Goal: Task Accomplishment & Management: Use online tool/utility

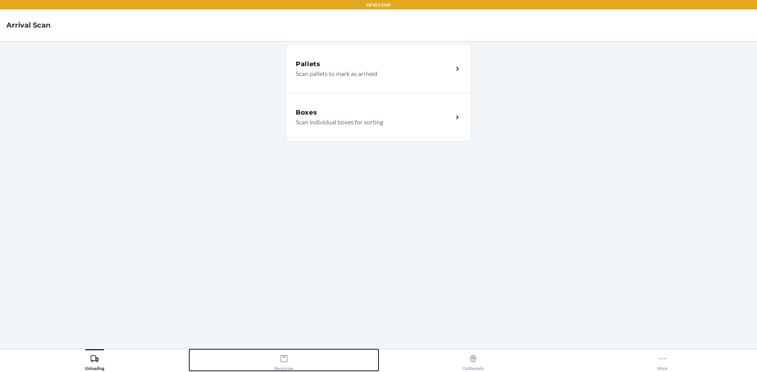
click at [264, 350] on button "Receiving" at bounding box center [283, 361] width 189 height 22
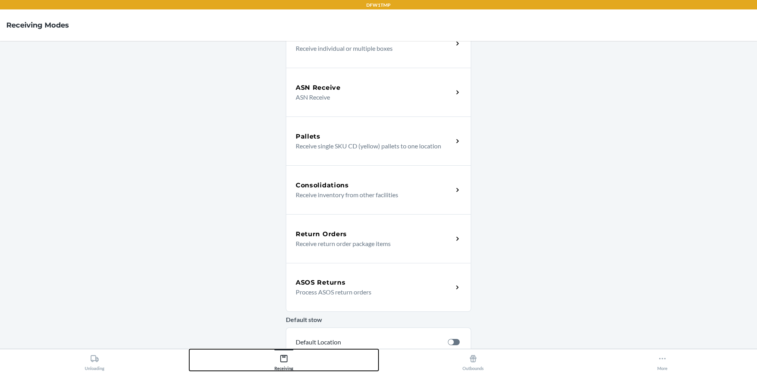
scroll to position [158, 0]
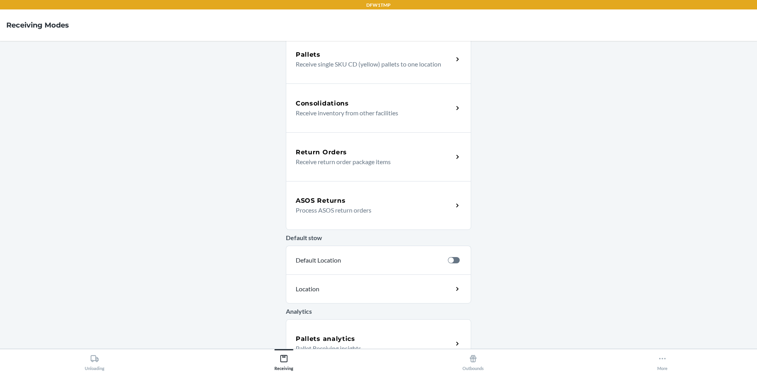
click at [336, 194] on div "ASOS Returns Process ASOS return orders" at bounding box center [378, 205] width 185 height 49
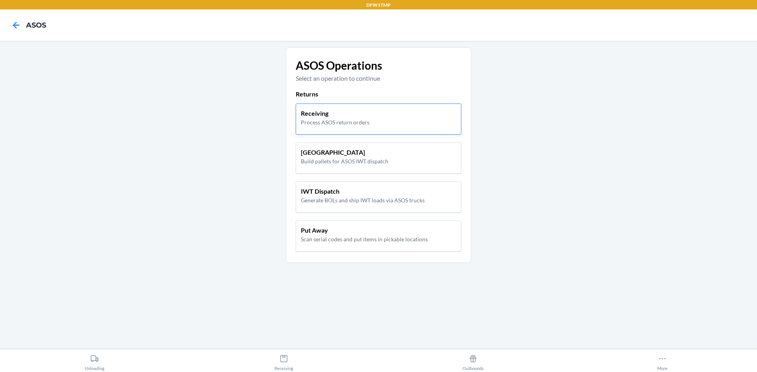
click at [348, 127] on div "Receiving Process ASOS return orders" at bounding box center [379, 119] width 166 height 31
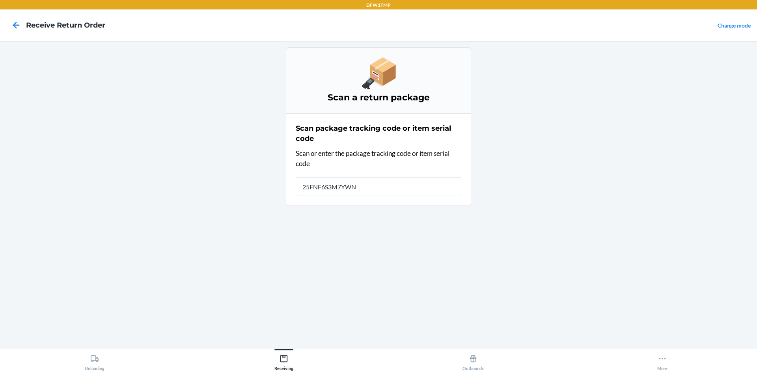
type input "25FNF6S3M7YWNA"
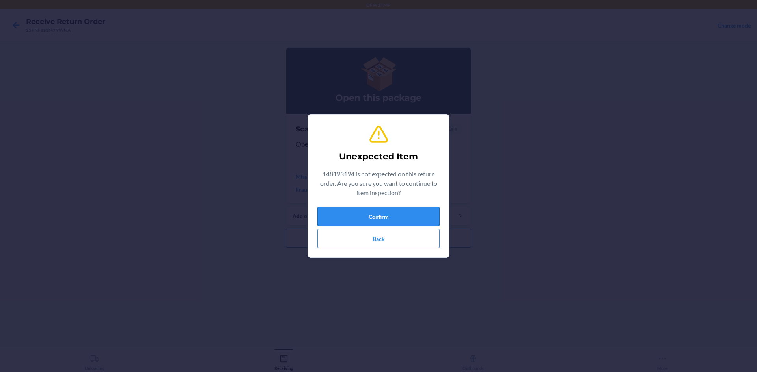
click at [381, 219] on button "Confirm" at bounding box center [378, 216] width 122 height 19
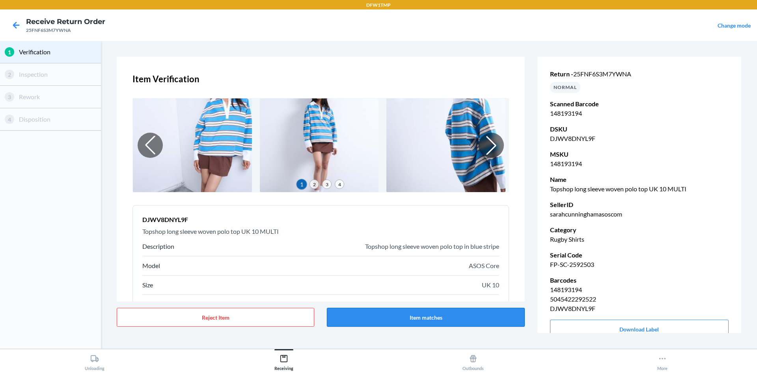
click at [507, 313] on button "Item matches" at bounding box center [425, 317] width 197 height 19
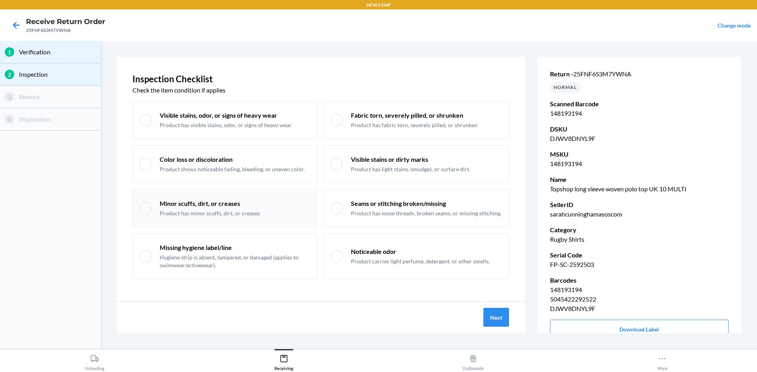
click at [267, 209] on div "Minor scuffs, dirt, or creases Product has minor scuffs, dirt, or creases" at bounding box center [235, 208] width 151 height 18
checkbox input "true"
click at [500, 315] on button "Next" at bounding box center [496, 317] width 26 height 19
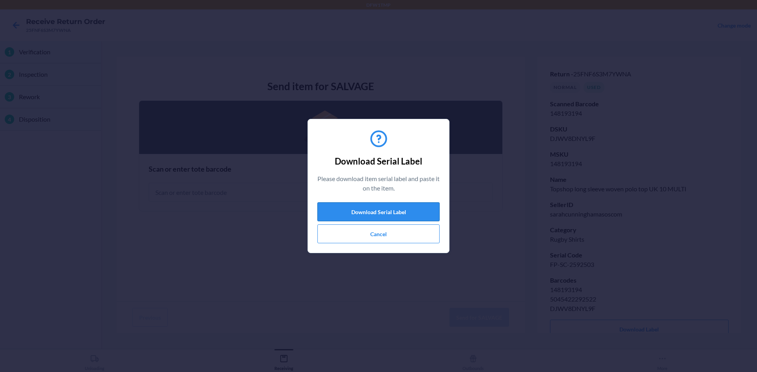
click at [401, 212] on button "Download Serial Label" at bounding box center [378, 212] width 122 height 19
click at [402, 231] on button "Cancel" at bounding box center [378, 234] width 122 height 19
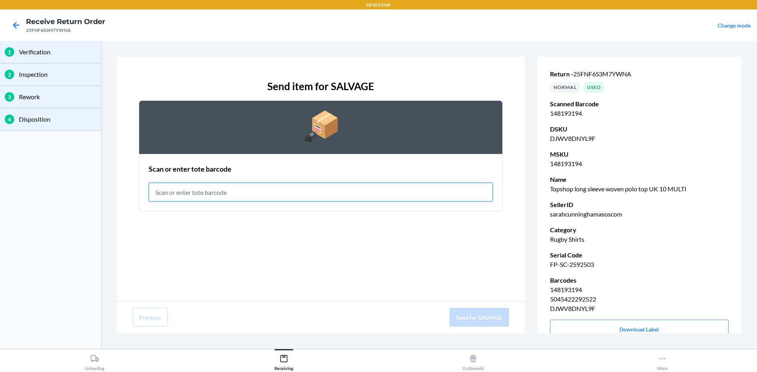
click at [261, 194] on input "text" at bounding box center [321, 192] width 344 height 19
click at [271, 190] on input "text" at bounding box center [321, 192] width 344 height 19
type input "RET-SLV-0041"
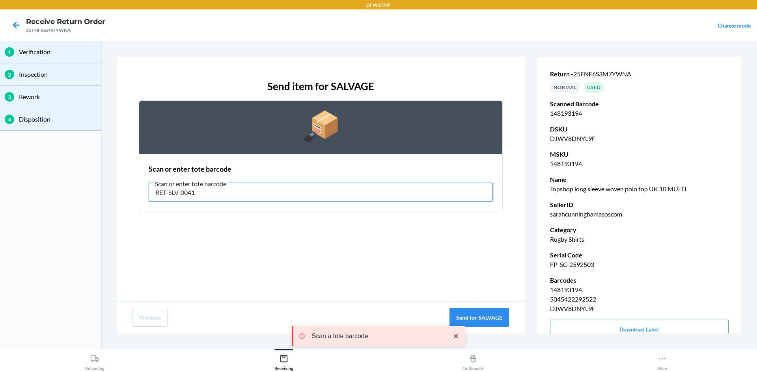
click at [271, 190] on input "RET-SLV-0041" at bounding box center [321, 192] width 344 height 19
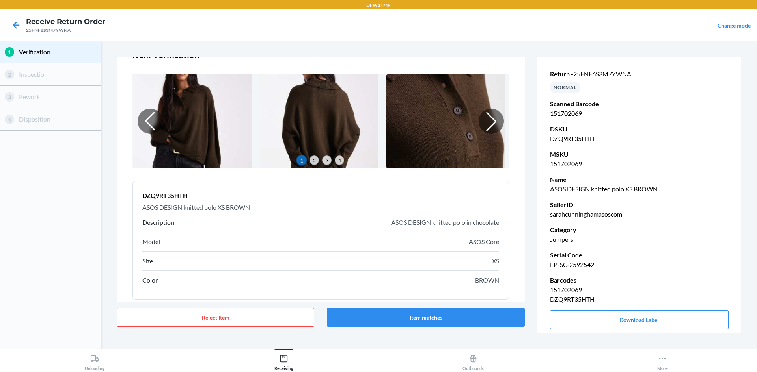
scroll to position [50, 0]
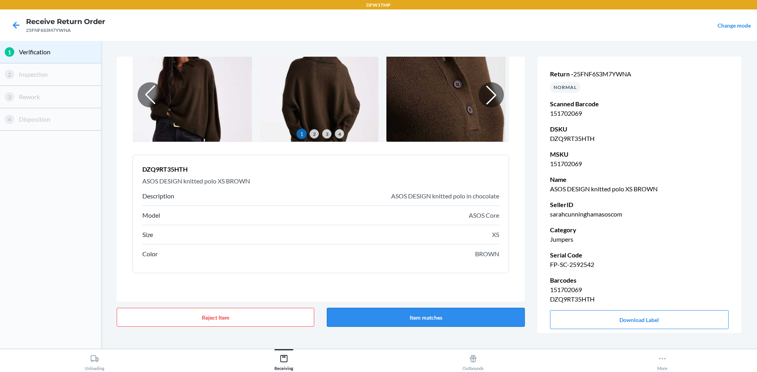
click at [452, 321] on button "Item matches" at bounding box center [425, 317] width 197 height 19
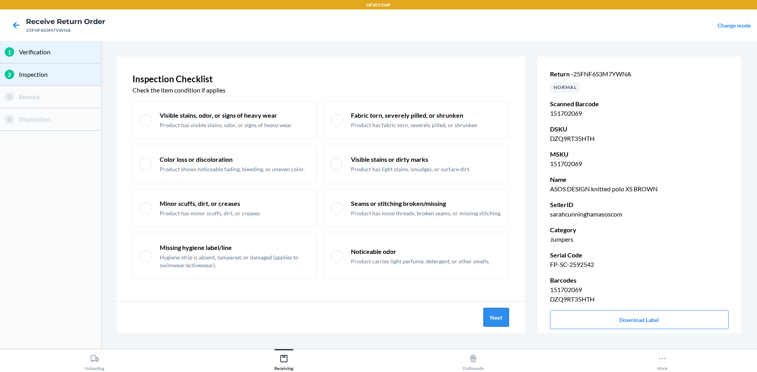
click at [506, 322] on button "Next" at bounding box center [496, 317] width 26 height 19
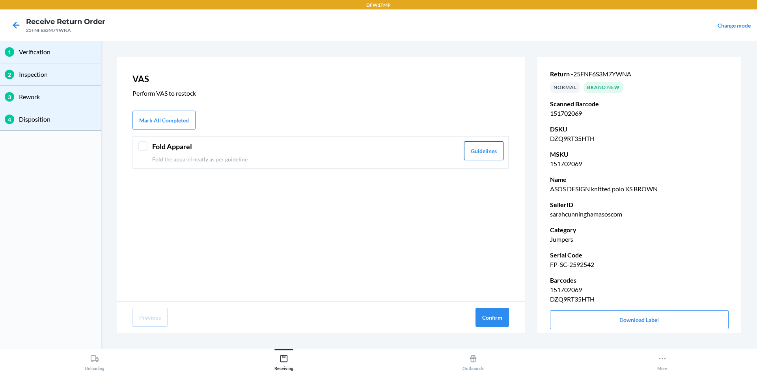
click at [479, 147] on button "Guidelines" at bounding box center [483, 150] width 39 height 19
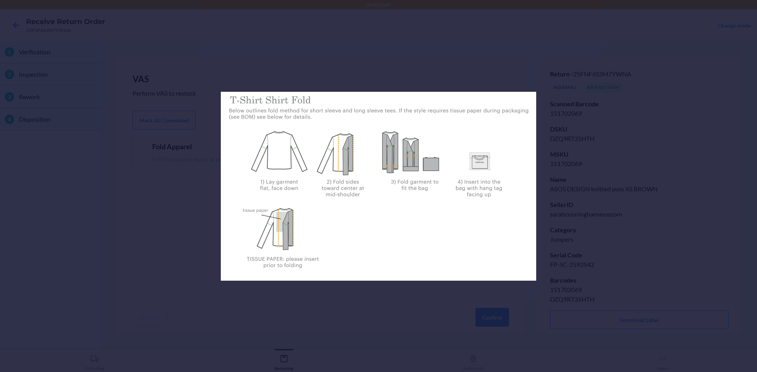
click at [433, 37] on div at bounding box center [378, 186] width 757 height 372
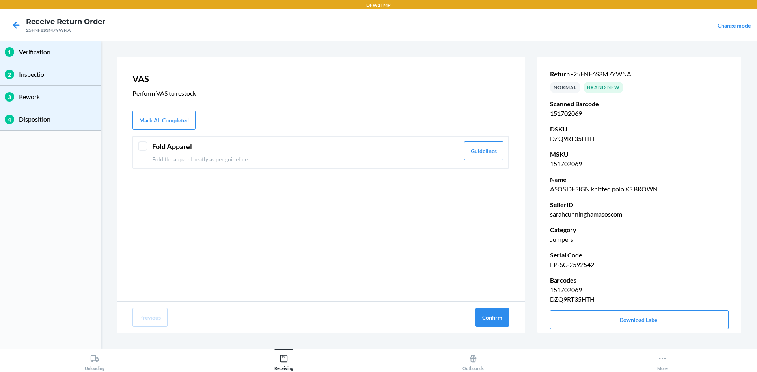
click at [149, 149] on div "Fold Apparel Fold the apparel neatly as per guideline Guidelines" at bounding box center [320, 152] width 376 height 33
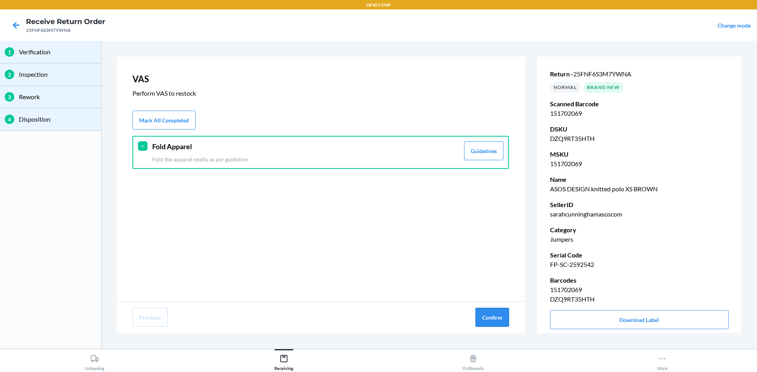
click at [501, 312] on button "Confirm" at bounding box center [491, 317] width 33 height 19
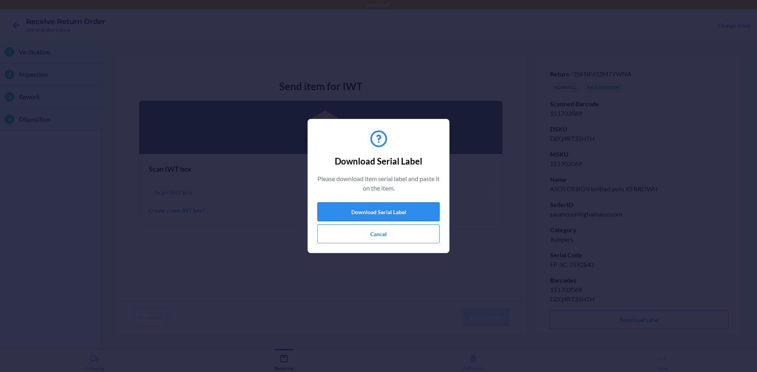
click at [389, 207] on button "Download Serial Label" at bounding box center [378, 212] width 122 height 19
click at [426, 237] on button "Cancel" at bounding box center [378, 234] width 122 height 19
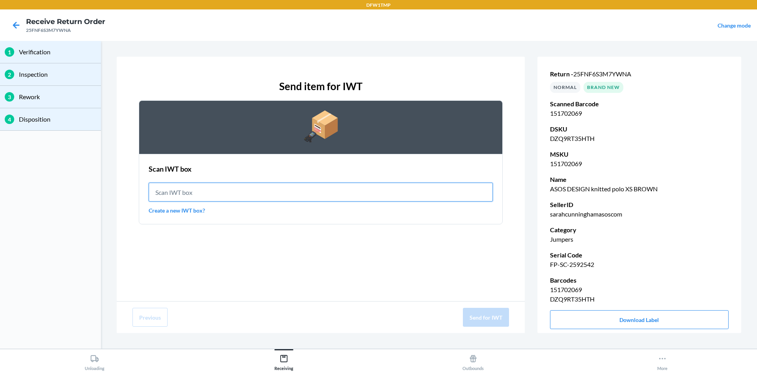
click at [305, 186] on input "text" at bounding box center [321, 192] width 344 height 19
type input "IWT0000019DO"
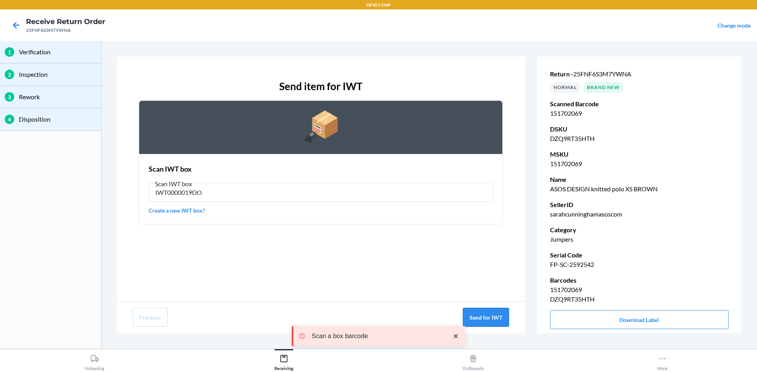
click at [499, 323] on button "Send for IWT" at bounding box center [486, 317] width 46 height 19
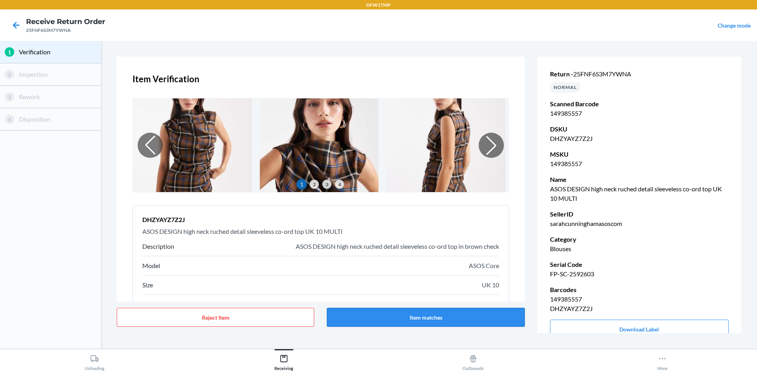
click at [452, 313] on button "Item matches" at bounding box center [425, 317] width 197 height 19
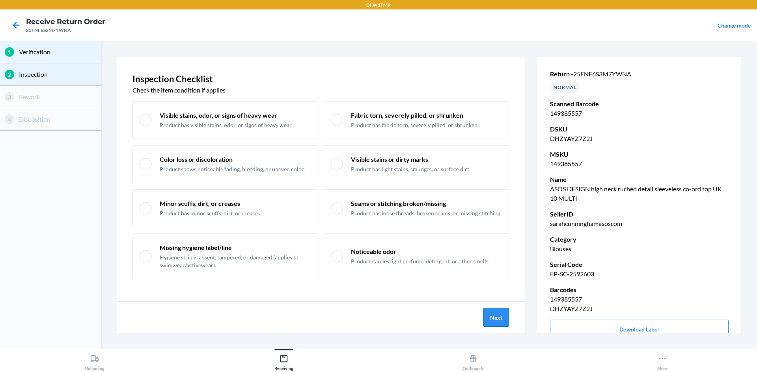
click at [500, 316] on button "Next" at bounding box center [496, 317] width 26 height 19
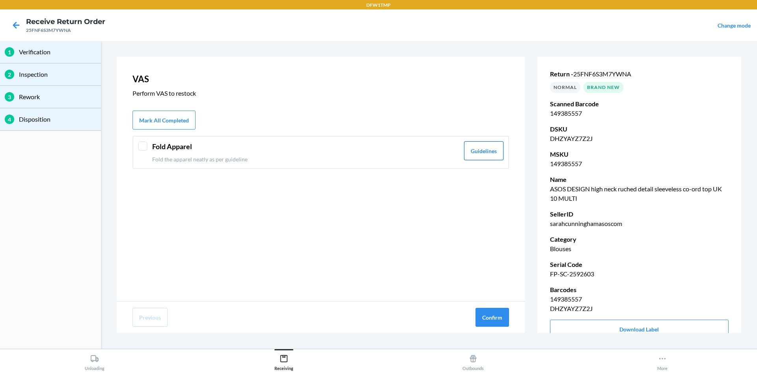
click at [477, 147] on button "Guidelines" at bounding box center [483, 150] width 39 height 19
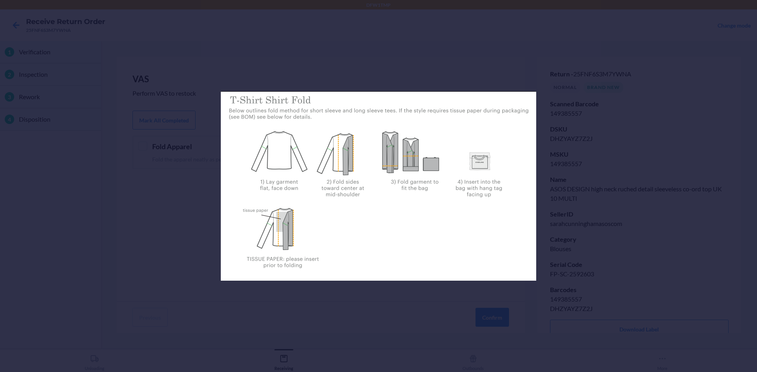
click at [326, 60] on div at bounding box center [378, 186] width 757 height 372
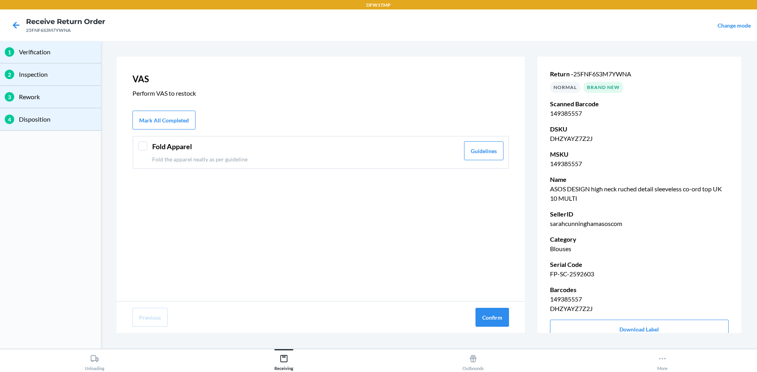
click at [145, 145] on div at bounding box center [142, 145] width 9 height 9
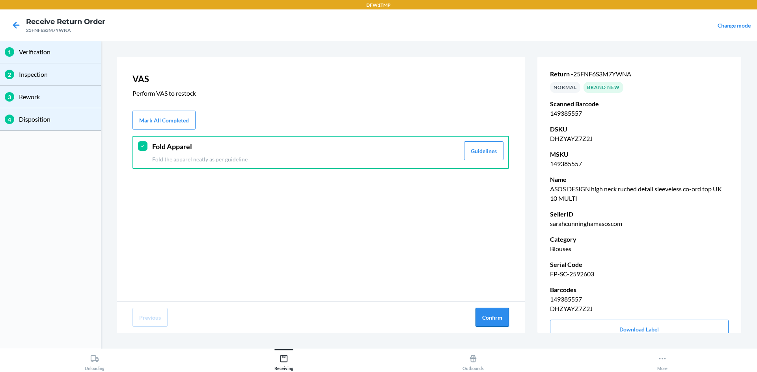
click at [495, 317] on button "Confirm" at bounding box center [491, 317] width 33 height 19
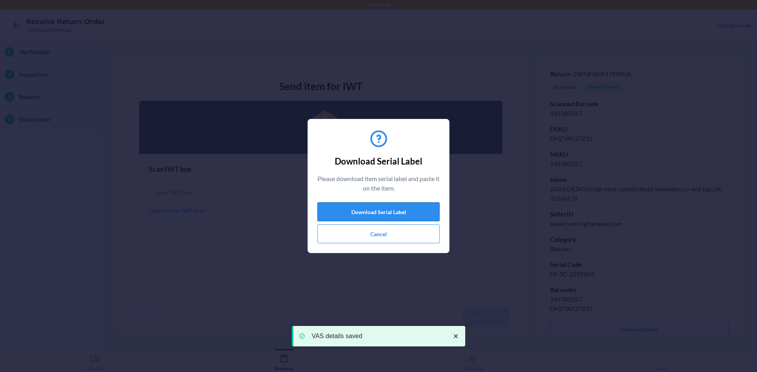
click at [411, 204] on button "Download Serial Label" at bounding box center [378, 212] width 122 height 19
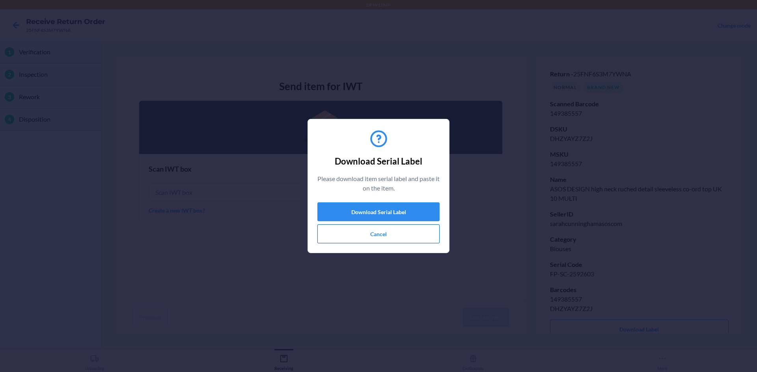
click at [365, 235] on button "Cancel" at bounding box center [378, 234] width 122 height 19
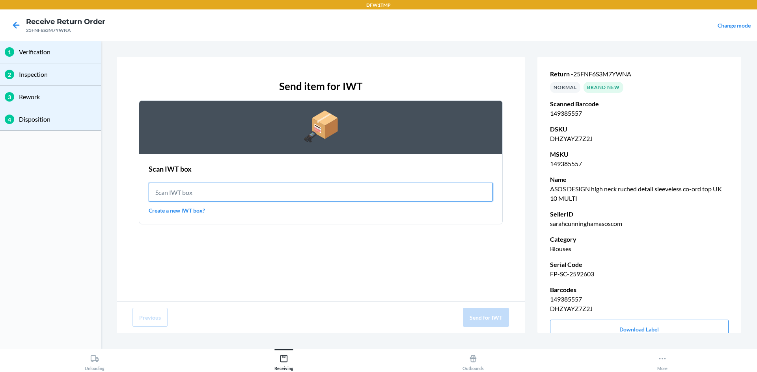
click at [271, 188] on input "text" at bounding box center [321, 192] width 344 height 19
type input "IWT0000019DO"
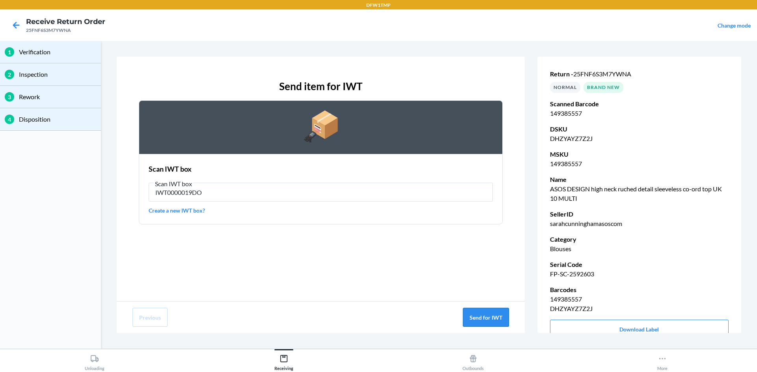
click at [475, 311] on button "Send for IWT" at bounding box center [486, 317] width 46 height 19
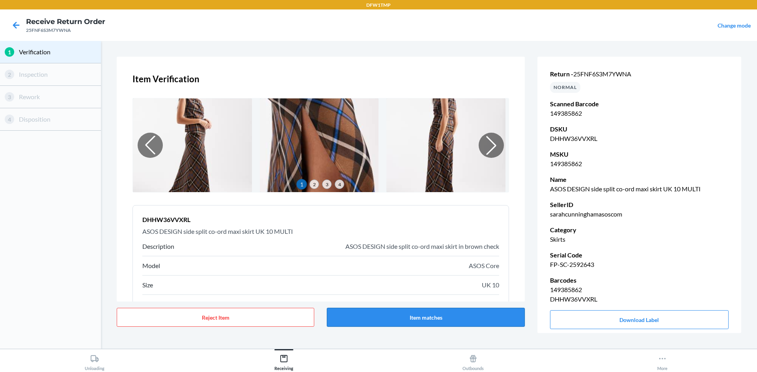
click at [441, 315] on button "Item matches" at bounding box center [425, 317] width 197 height 19
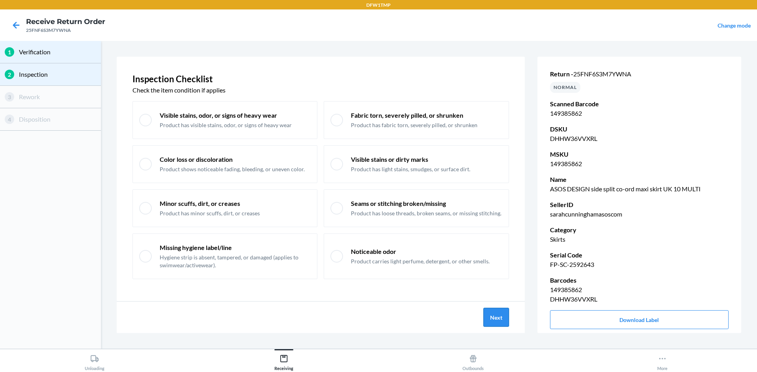
click at [489, 312] on button "Next" at bounding box center [496, 317] width 26 height 19
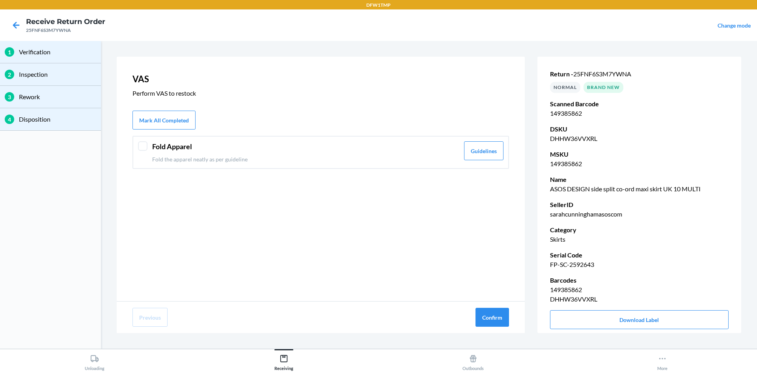
click at [141, 147] on div at bounding box center [142, 145] width 9 height 9
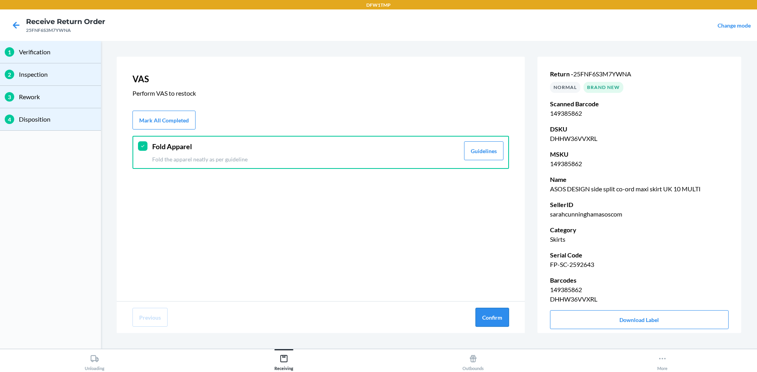
click at [484, 314] on button "Confirm" at bounding box center [491, 317] width 33 height 19
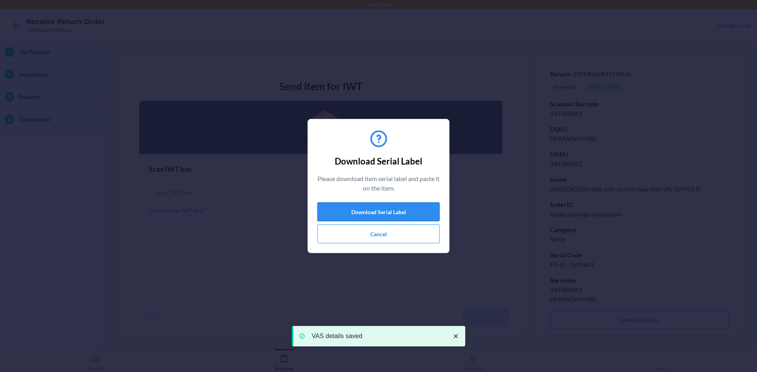
click at [423, 212] on button "Download Serial Label" at bounding box center [378, 212] width 122 height 19
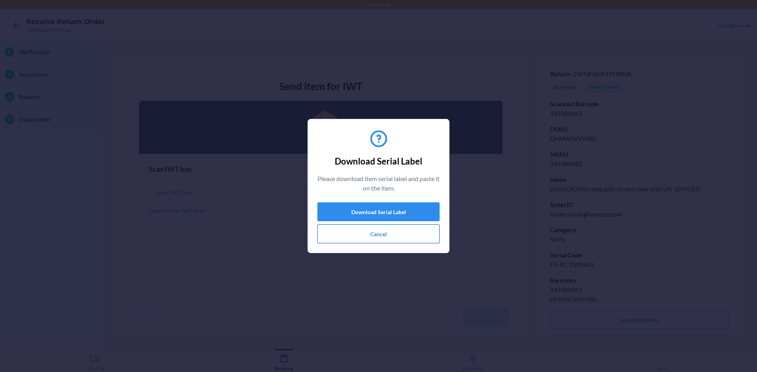
click at [395, 230] on button "Cancel" at bounding box center [378, 234] width 122 height 19
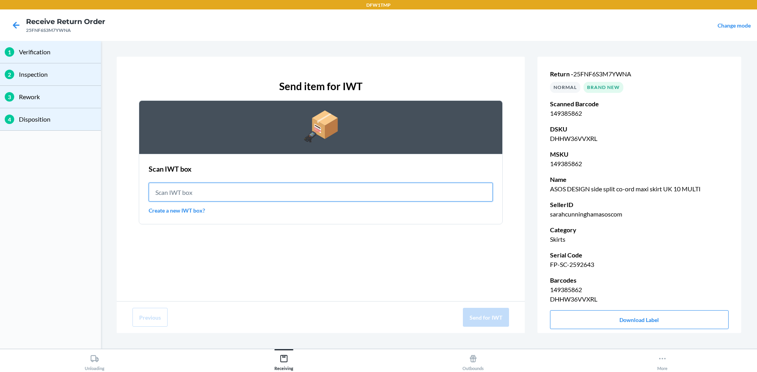
click at [238, 189] on input "text" at bounding box center [321, 192] width 344 height 19
type input "IWT0000019DO"
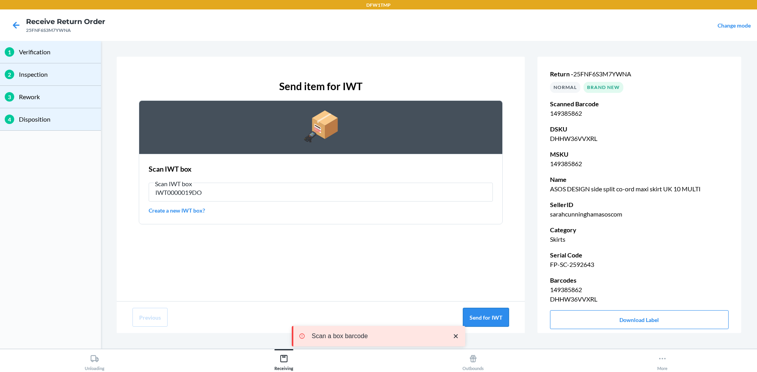
click at [496, 313] on button "Send for IWT" at bounding box center [486, 317] width 46 height 19
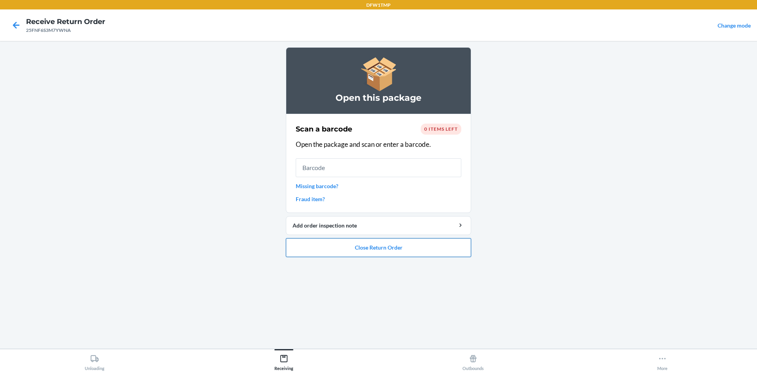
click at [353, 246] on button "Close Return Order" at bounding box center [378, 247] width 185 height 19
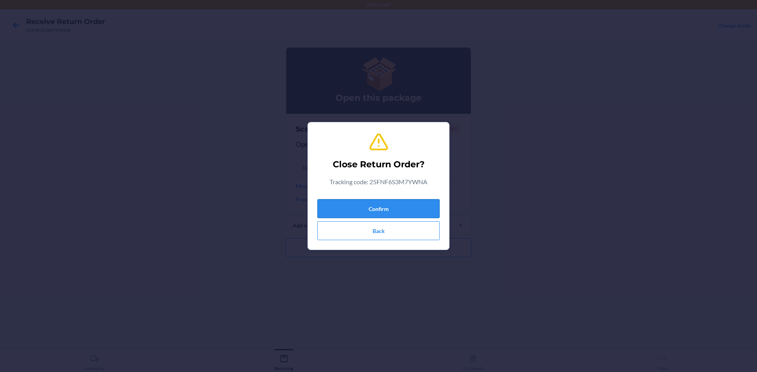
click at [399, 205] on button "Confirm" at bounding box center [378, 208] width 122 height 19
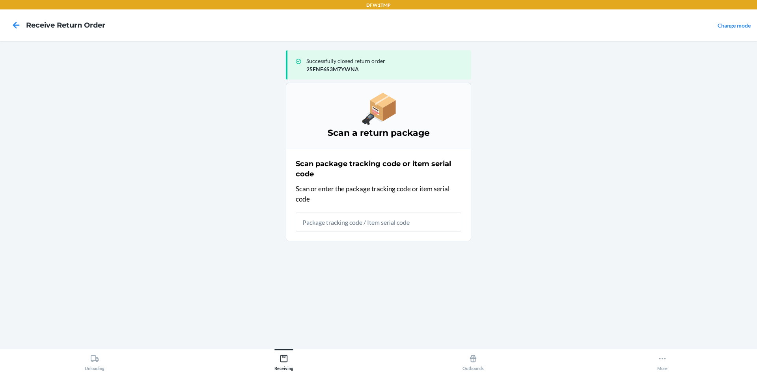
click at [368, 222] on input "text" at bounding box center [379, 222] width 166 height 19
type input "29LNSCF3M7Y455"
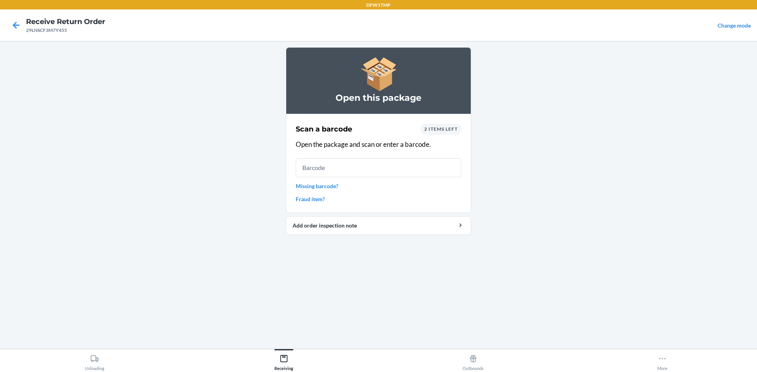
click at [430, 126] on span "2 items left" at bounding box center [440, 129] width 33 height 6
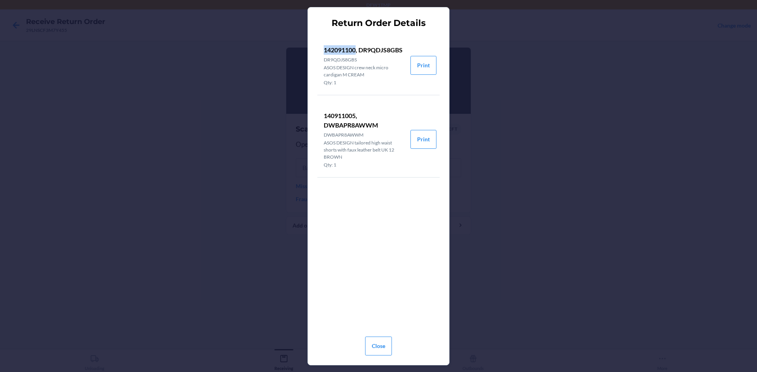
drag, startPoint x: 322, startPoint y: 50, endPoint x: 357, endPoint y: 54, distance: 35.3
click at [357, 54] on li "142091100, DR9QDJS8GBS DR9QDJS8GBS ASOS DESIGN crew neck micro cardigan M CREAM…" at bounding box center [363, 65] width 93 height 59
copy p "142091100"
click at [374, 342] on button "Close" at bounding box center [378, 346] width 27 height 19
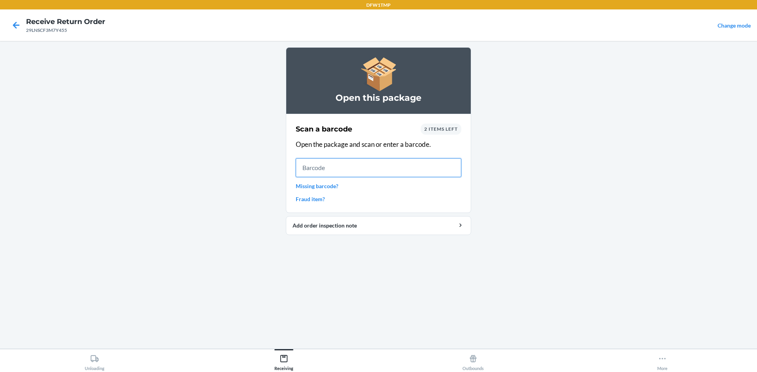
click at [362, 168] on input "text" at bounding box center [379, 167] width 166 height 19
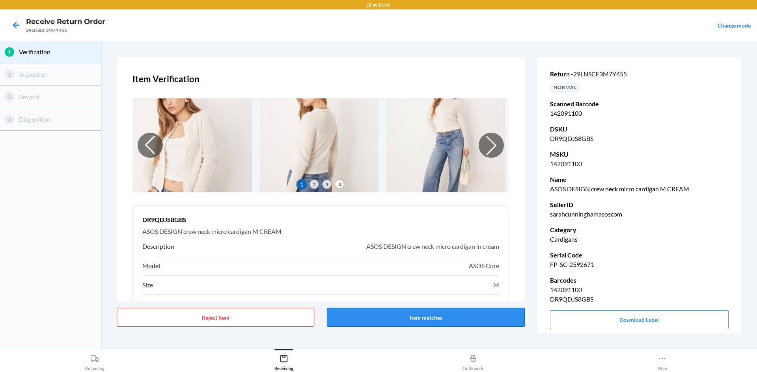
click at [426, 318] on button "Item matches" at bounding box center [425, 317] width 197 height 19
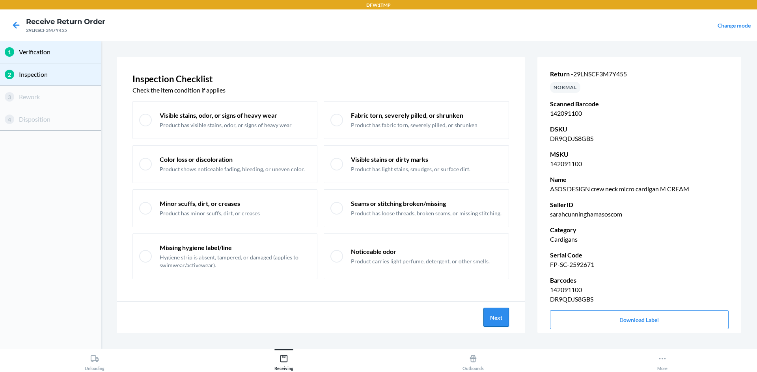
click at [484, 312] on button "Next" at bounding box center [496, 317] width 26 height 19
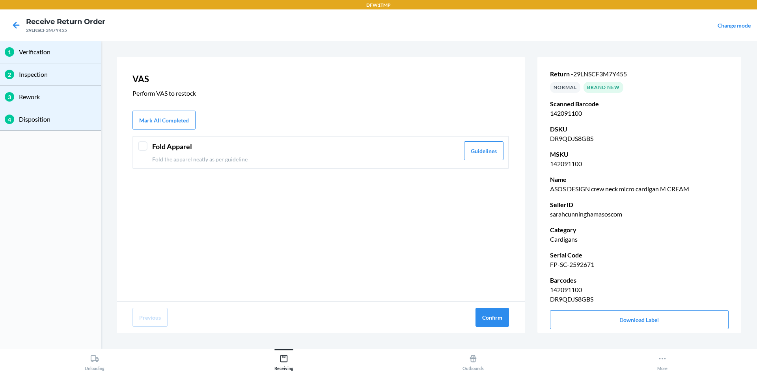
click at [407, 155] on div "Fold Apparel Fold the apparel neatly as per guideline" at bounding box center [305, 152] width 307 height 22
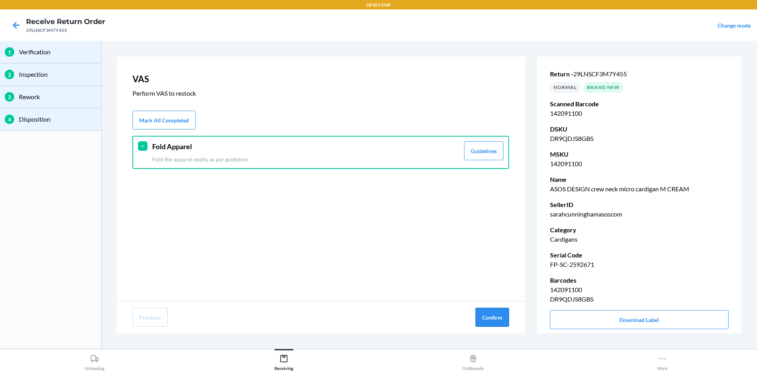
click at [485, 313] on button "Confirm" at bounding box center [491, 317] width 33 height 19
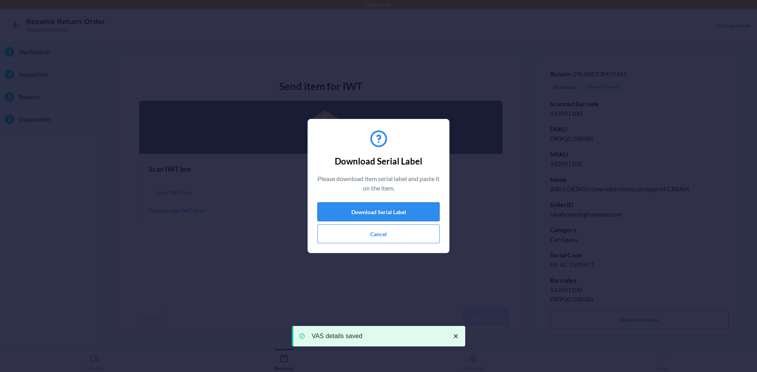
click at [418, 213] on button "Download Serial Label" at bounding box center [378, 212] width 122 height 19
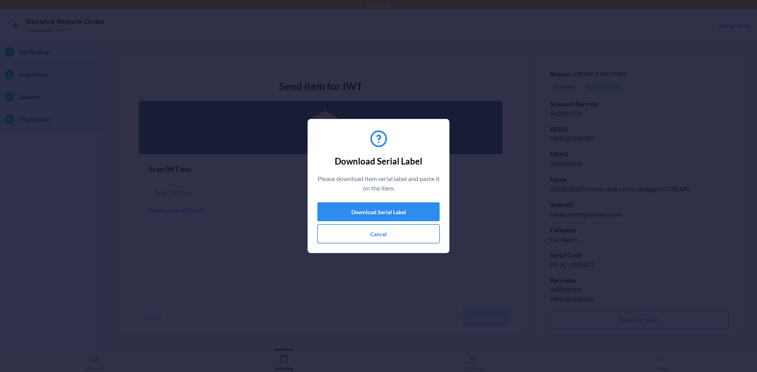
click at [374, 234] on button "Cancel" at bounding box center [378, 234] width 122 height 19
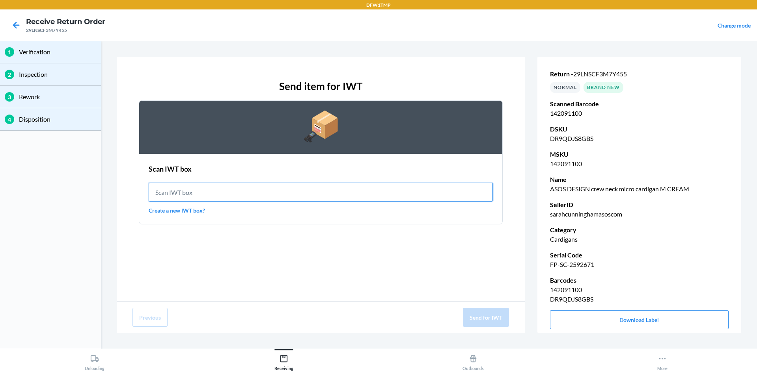
click at [338, 197] on input "text" at bounding box center [321, 192] width 344 height 19
type input "IWT0000019DO"
click at [400, 195] on input "IWT0000019DO" at bounding box center [321, 192] width 344 height 19
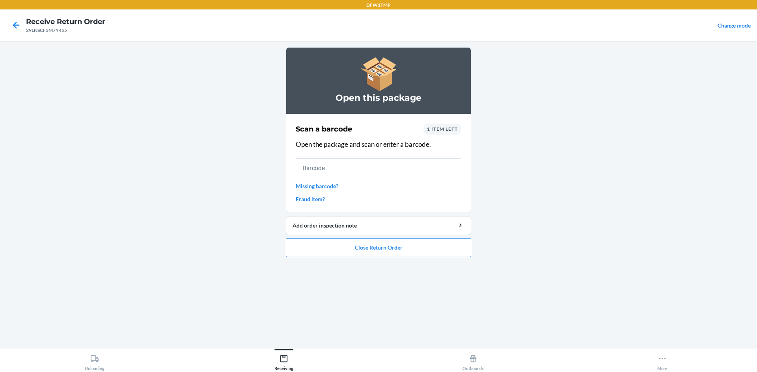
click at [443, 129] on span "1 item left" at bounding box center [442, 129] width 31 height 6
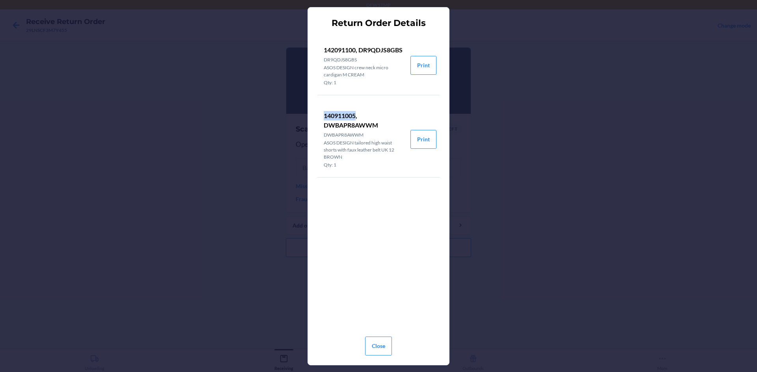
drag, startPoint x: 323, startPoint y: 117, endPoint x: 357, endPoint y: 116, distance: 33.9
click at [357, 116] on li "140911005, DWBAPR8AWWM DWBAPR8AWWM ASOS DESIGN tailored high waist shorts with …" at bounding box center [363, 140] width 93 height 76
copy p "140911005"
click at [374, 344] on button "Close" at bounding box center [378, 346] width 27 height 19
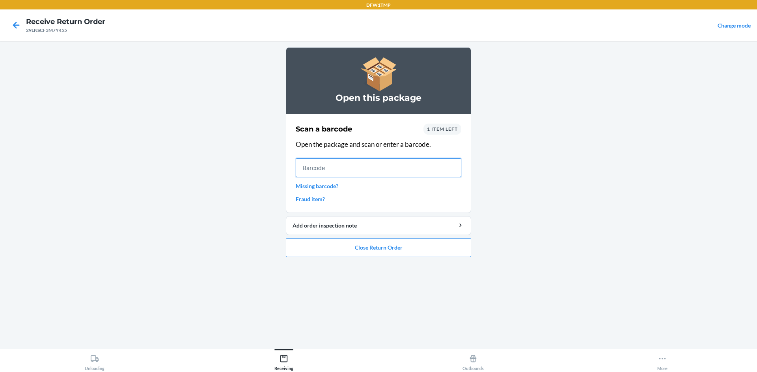
click at [362, 170] on input "text" at bounding box center [379, 167] width 166 height 19
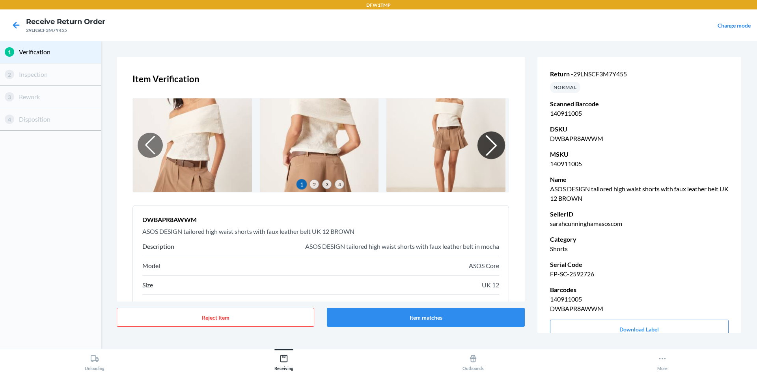
click at [479, 148] on div at bounding box center [491, 146] width 28 height 28
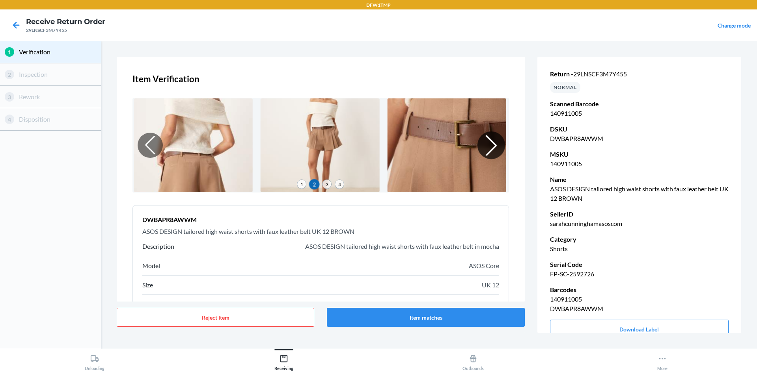
click at [484, 148] on div at bounding box center [491, 146] width 28 height 28
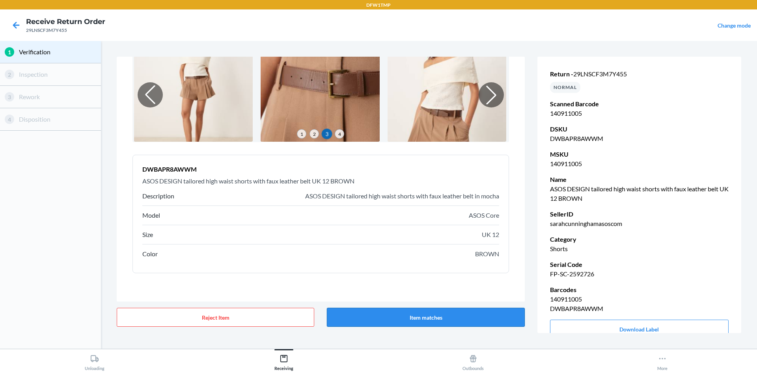
click at [454, 311] on button "Item matches" at bounding box center [425, 317] width 197 height 19
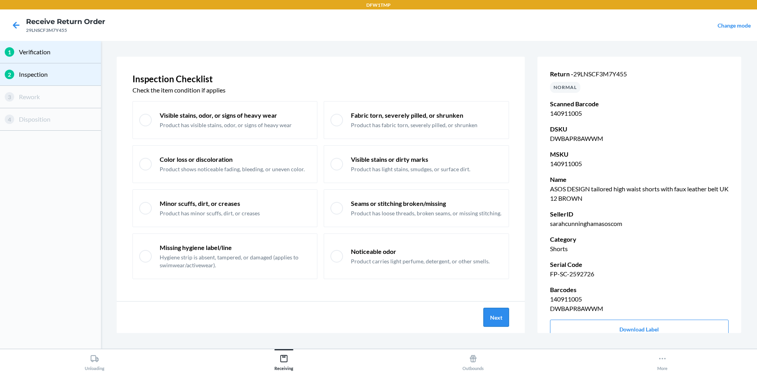
click at [491, 316] on button "Next" at bounding box center [496, 317] width 26 height 19
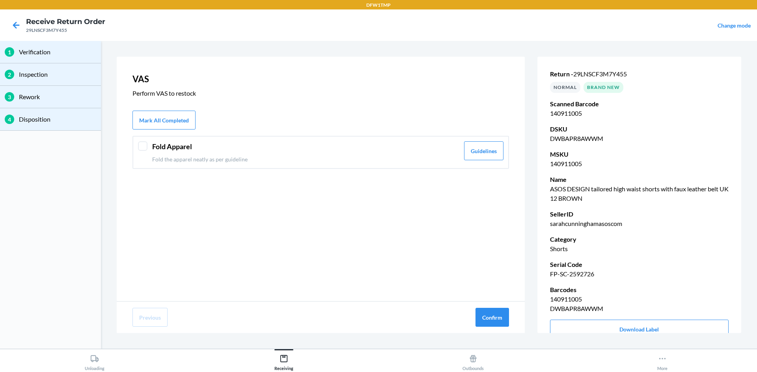
click at [406, 166] on div "Fold Apparel Fold the apparel neatly as per guideline Guidelines" at bounding box center [320, 152] width 376 height 33
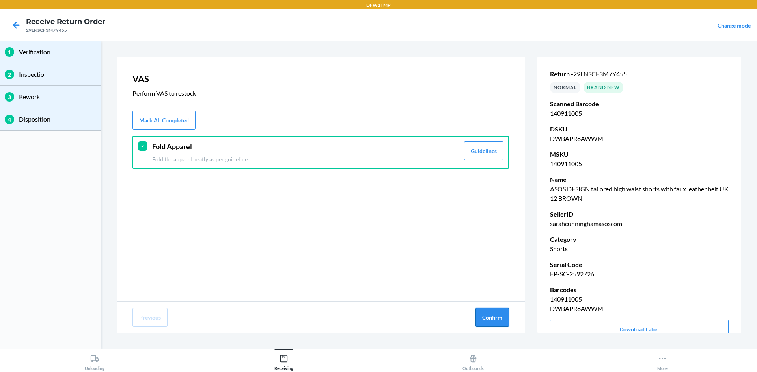
click at [492, 314] on button "Confirm" at bounding box center [491, 317] width 33 height 19
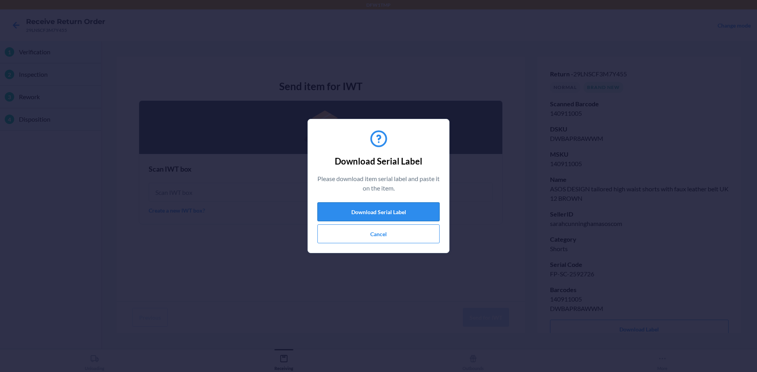
click at [396, 212] on button "Download Serial Label" at bounding box center [378, 212] width 122 height 19
click at [330, 227] on button "Cancel" at bounding box center [378, 234] width 122 height 19
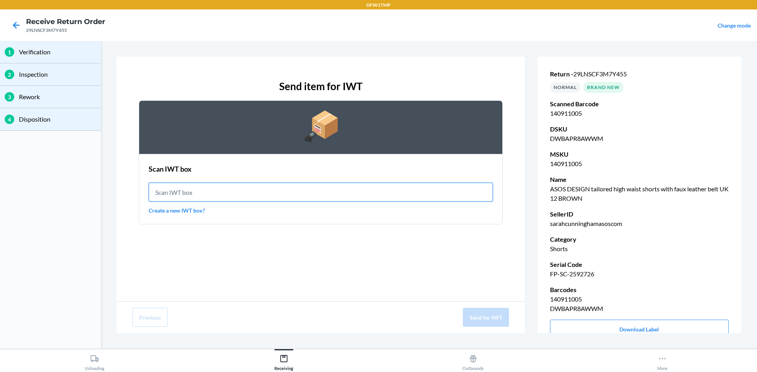
click at [313, 190] on input "text" at bounding box center [321, 192] width 344 height 19
type input "IWT0000019DO"
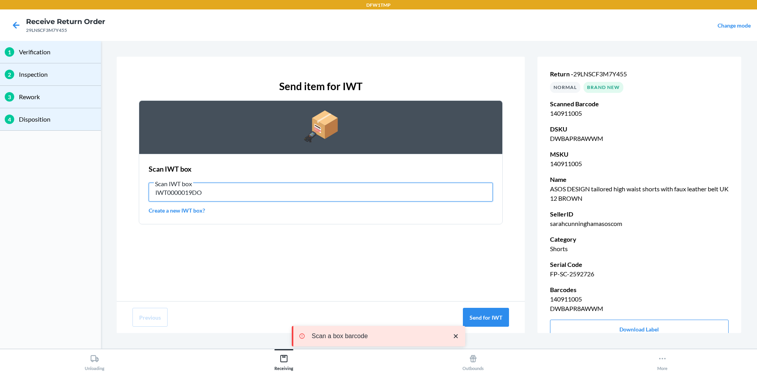
click at [298, 190] on input "IWT0000019DO" at bounding box center [321, 192] width 344 height 19
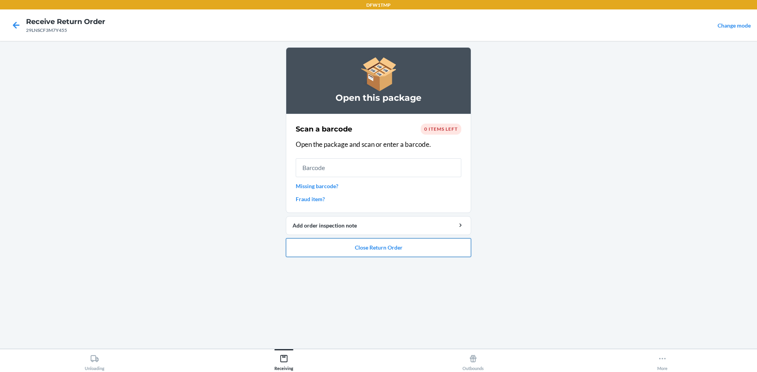
click at [342, 249] on button "Close Return Order" at bounding box center [378, 247] width 185 height 19
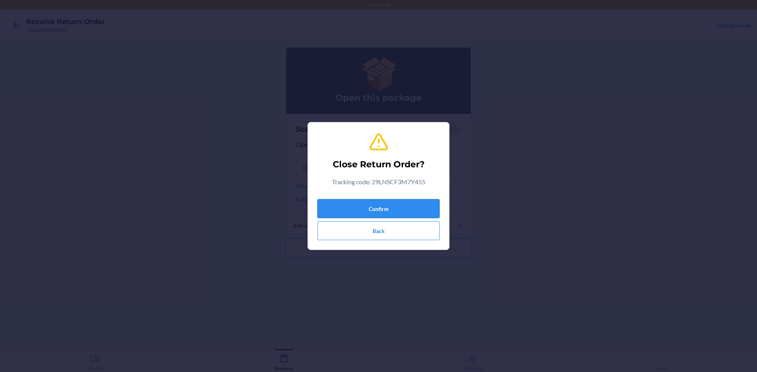
click at [336, 203] on button "Confirm" at bounding box center [378, 208] width 122 height 19
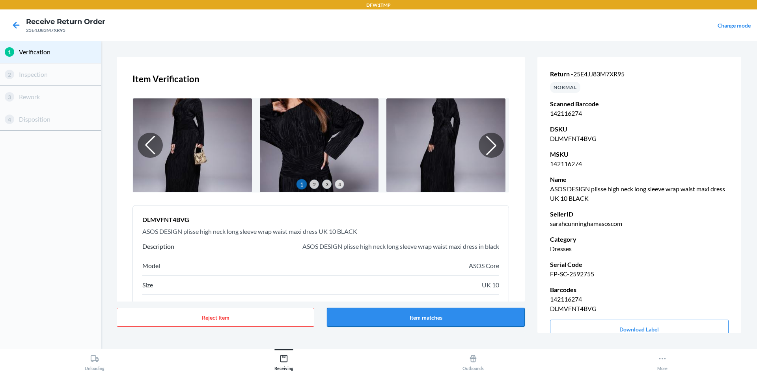
click at [409, 313] on button "Item matches" at bounding box center [425, 317] width 197 height 19
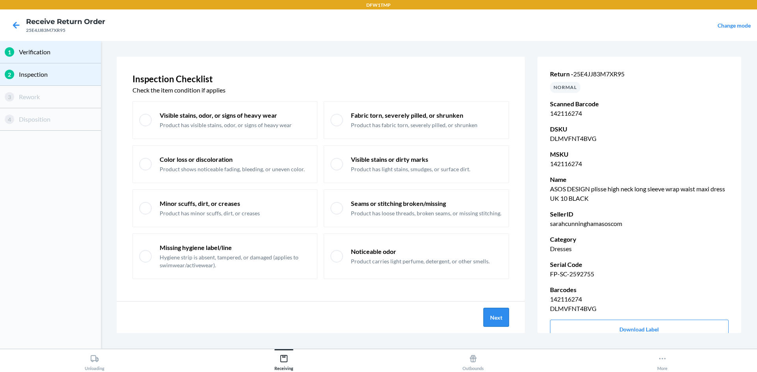
click at [495, 316] on button "Next" at bounding box center [496, 317] width 26 height 19
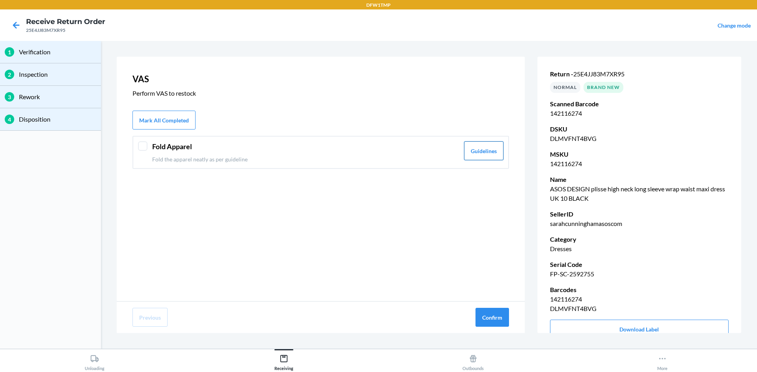
click at [484, 149] on button "Guidelines" at bounding box center [483, 150] width 39 height 19
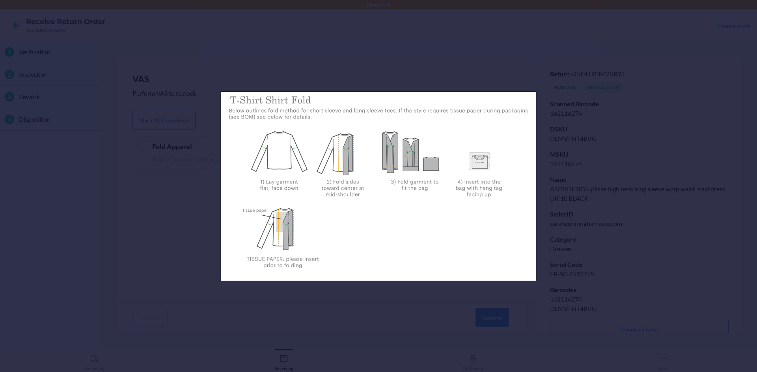
click at [415, 47] on div at bounding box center [378, 186] width 757 height 372
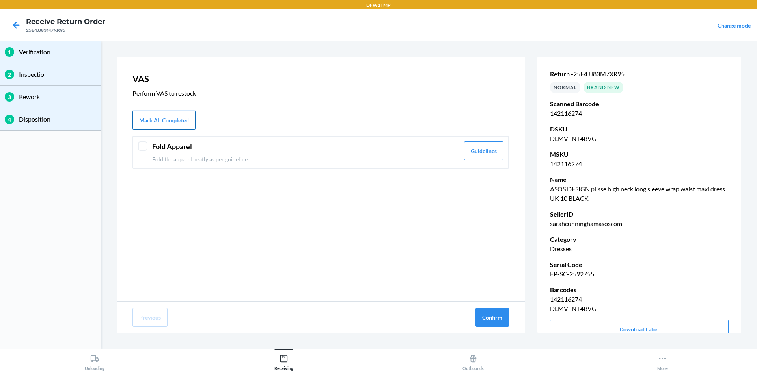
click at [191, 112] on button "Mark All Completed" at bounding box center [163, 120] width 63 height 19
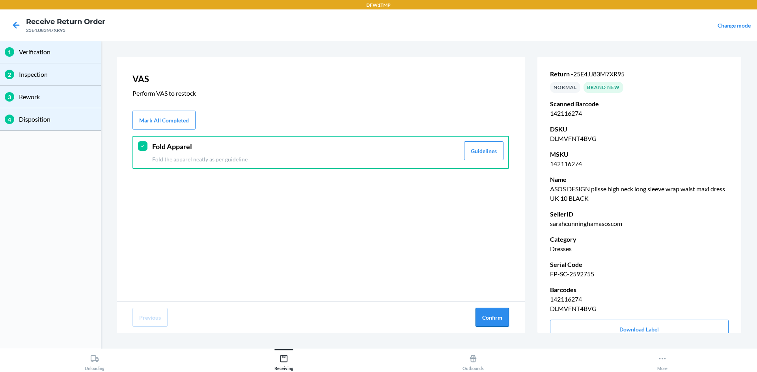
click at [499, 319] on button "Confirm" at bounding box center [491, 317] width 33 height 19
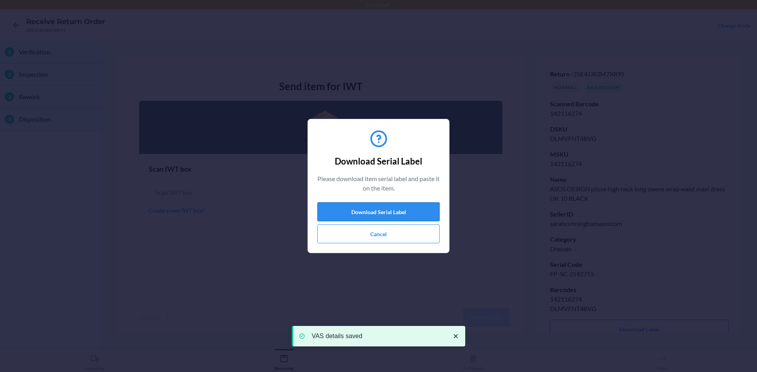
click at [409, 211] on button "Download Serial Label" at bounding box center [378, 212] width 122 height 19
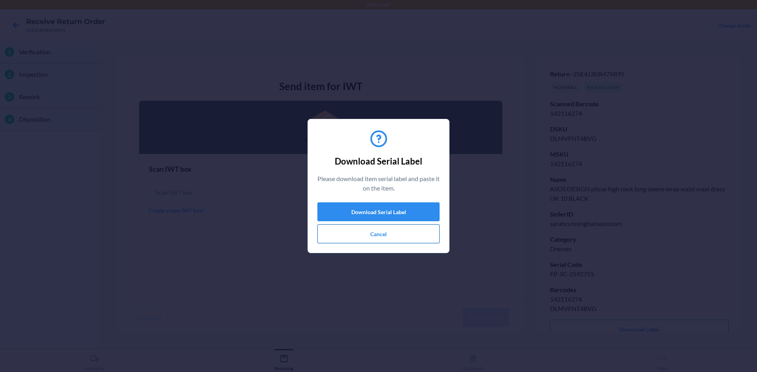
click at [368, 232] on button "Cancel" at bounding box center [378, 234] width 122 height 19
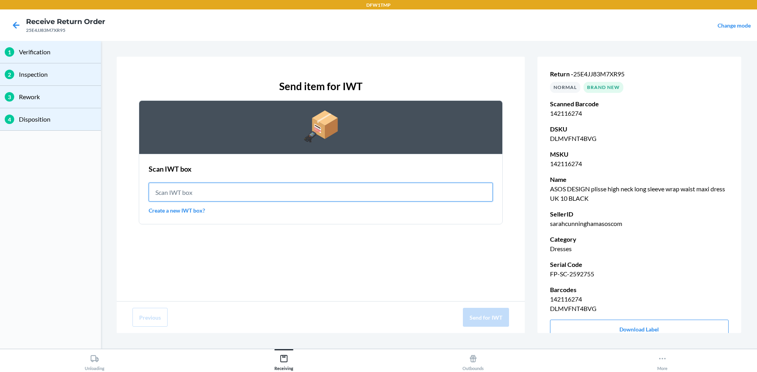
click at [184, 199] on input "text" at bounding box center [321, 192] width 344 height 19
type input "IWT0000019DO"
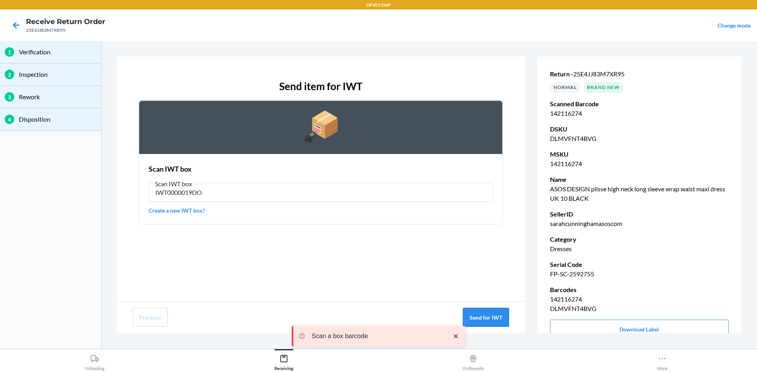
click at [486, 324] on button "Send for IWT" at bounding box center [486, 317] width 46 height 19
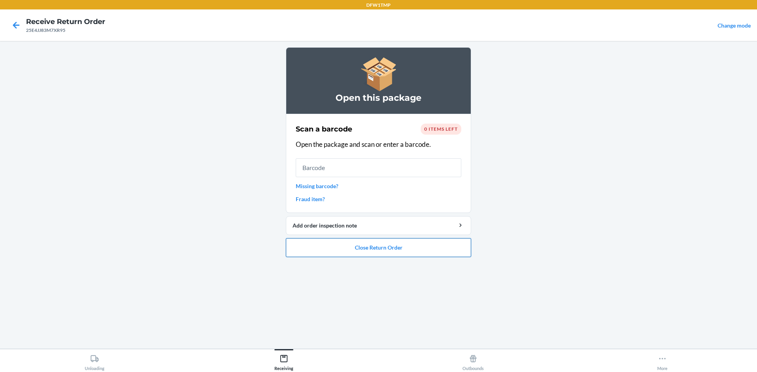
click at [333, 250] on button "Close Return Order" at bounding box center [378, 247] width 185 height 19
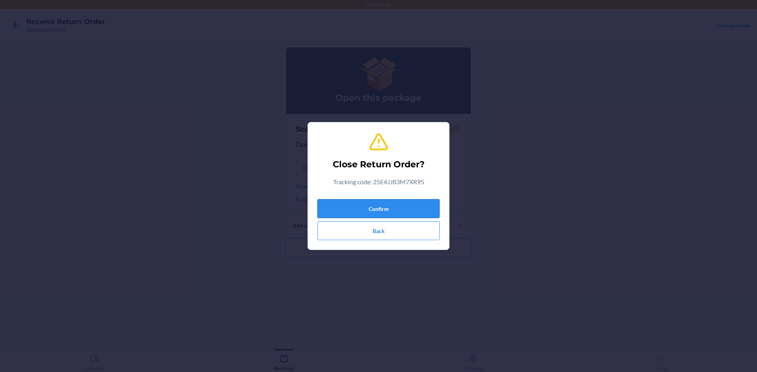
click at [364, 206] on button "Confirm" at bounding box center [378, 208] width 122 height 19
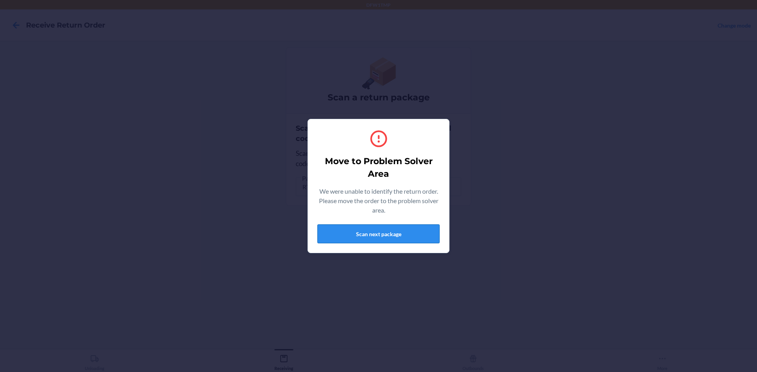
click at [418, 235] on button "Scan next package" at bounding box center [378, 234] width 122 height 19
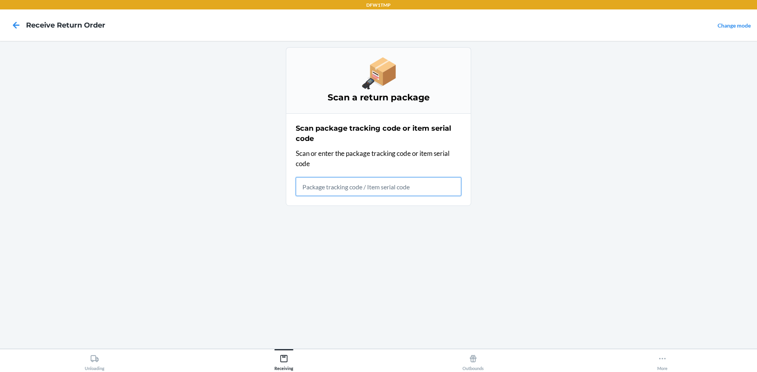
click at [379, 192] on input "text" at bounding box center [379, 186] width 166 height 19
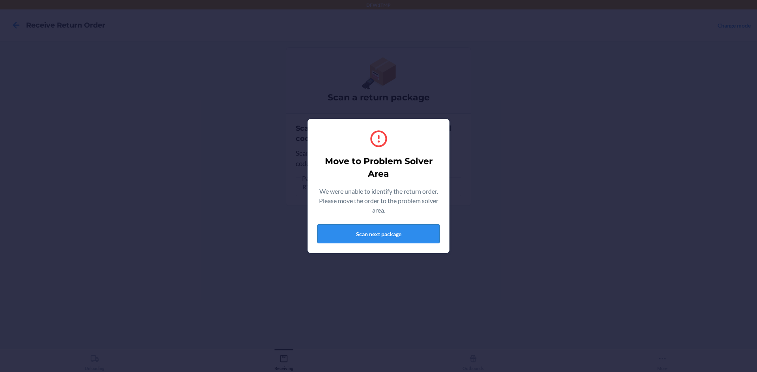
click at [403, 233] on button "Scan next package" at bounding box center [378, 234] width 122 height 19
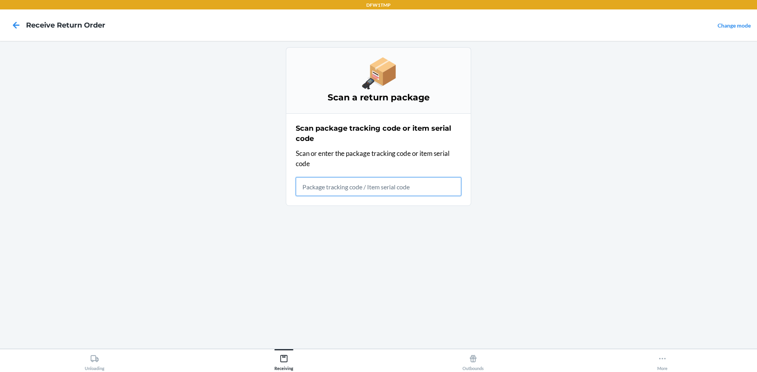
click at [348, 183] on input "text" at bounding box center [379, 186] width 166 height 19
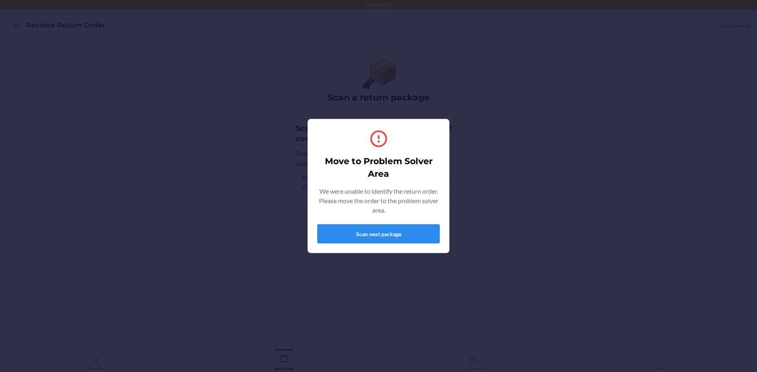
click at [393, 234] on button "Scan next package" at bounding box center [378, 234] width 122 height 19
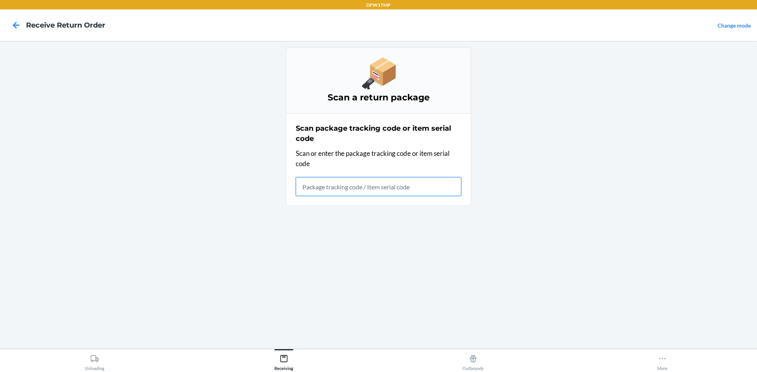
click at [375, 189] on input "text" at bounding box center [379, 186] width 166 height 19
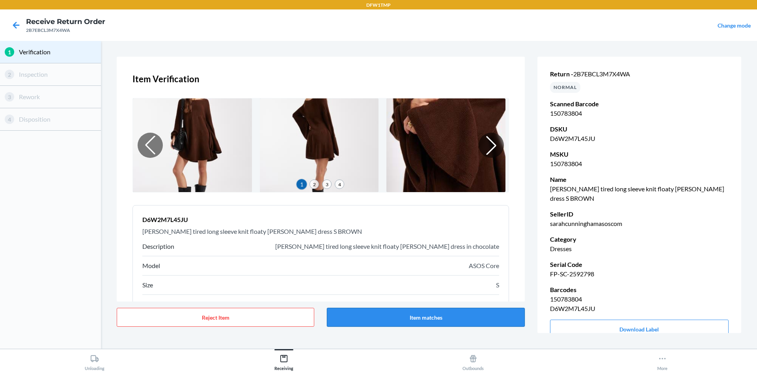
click at [482, 316] on button "Item matches" at bounding box center [425, 317] width 197 height 19
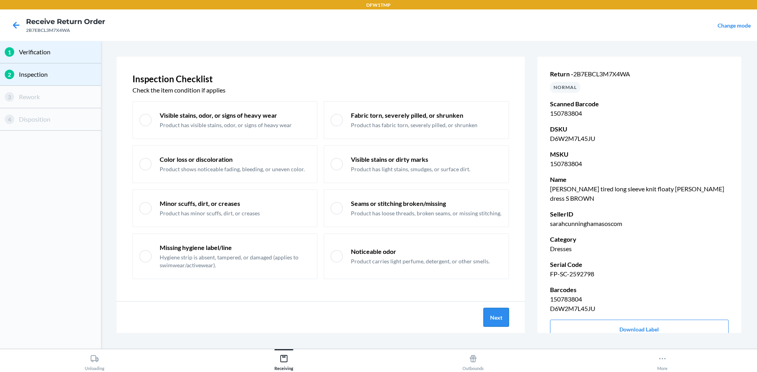
click at [502, 315] on button "Next" at bounding box center [496, 317] width 26 height 19
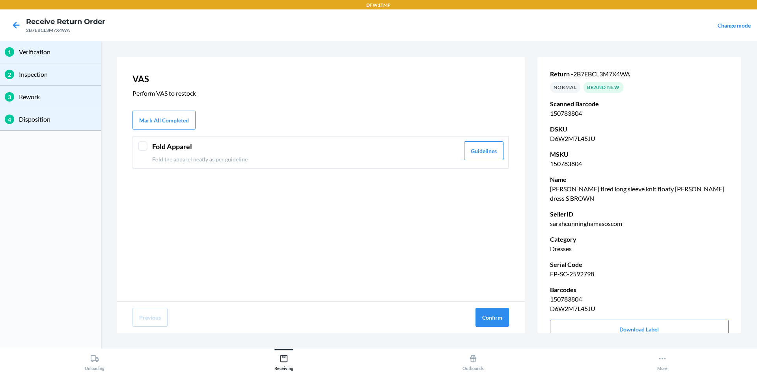
click at [476, 160] on div "Fold Apparel Fold the apparel neatly as per guideline Guidelines" at bounding box center [320, 152] width 376 height 33
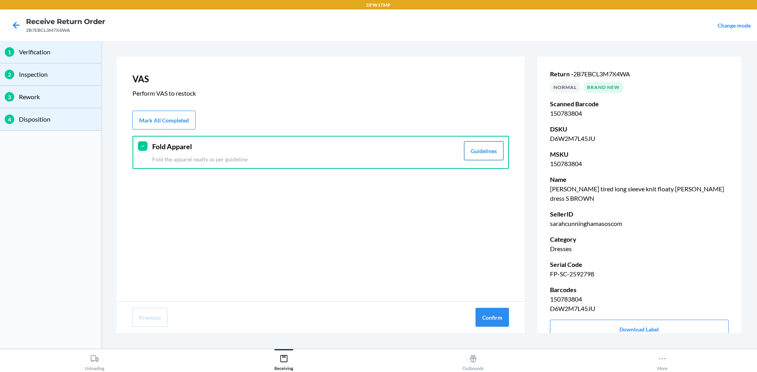
click at [484, 150] on button "Guidelines" at bounding box center [483, 150] width 39 height 19
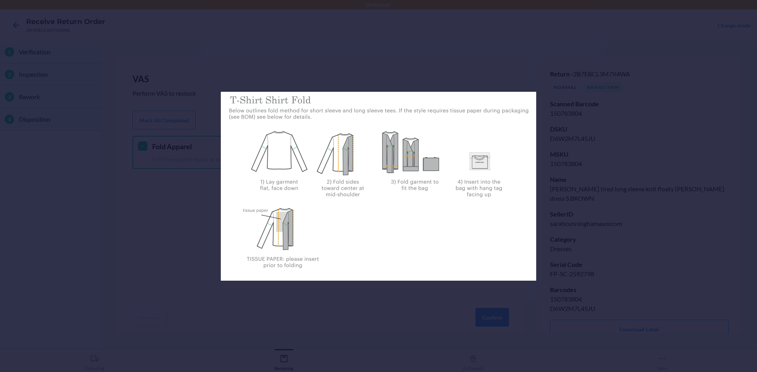
click at [542, 52] on div at bounding box center [378, 186] width 757 height 372
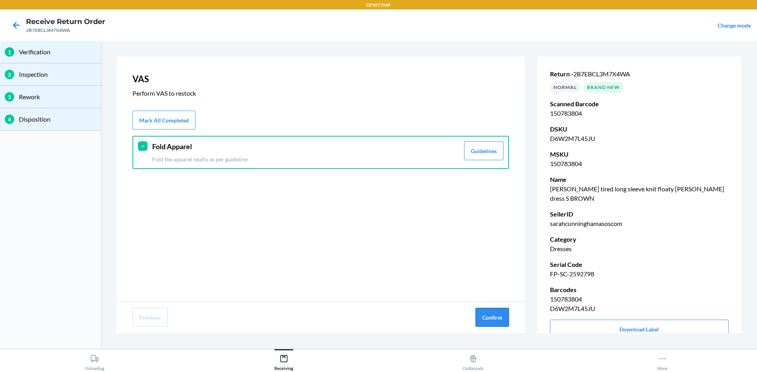
click at [499, 311] on button "Confirm" at bounding box center [491, 317] width 33 height 19
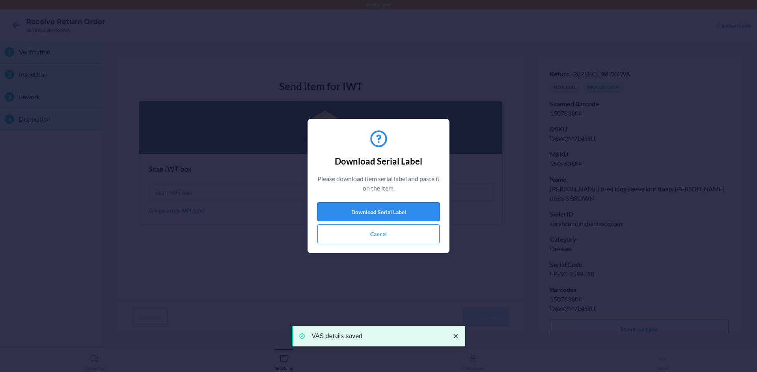
click at [423, 209] on button "Download Serial Label" at bounding box center [378, 212] width 122 height 19
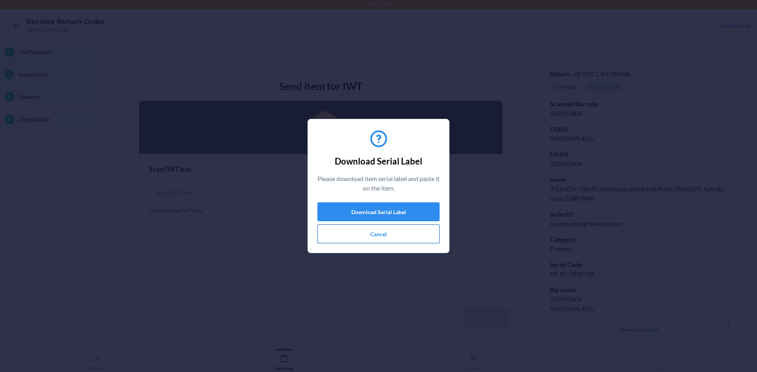
click at [395, 233] on button "Cancel" at bounding box center [378, 234] width 122 height 19
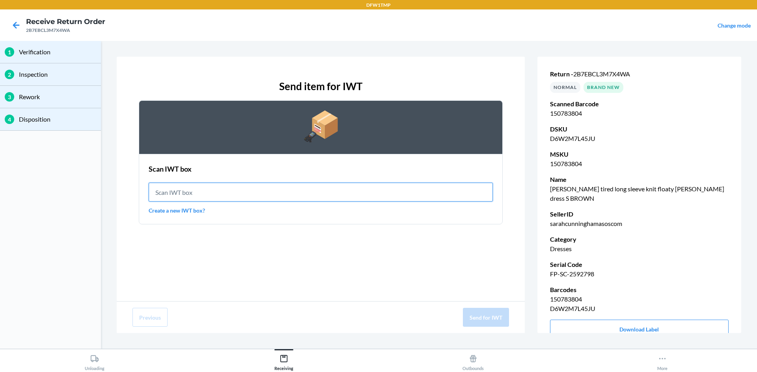
click at [300, 189] on input "text" at bounding box center [321, 192] width 344 height 19
type input "IWT0000019DO"
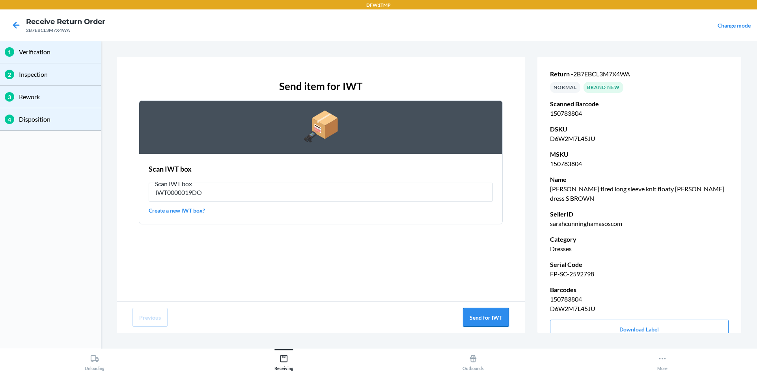
click at [482, 322] on button "Send for IWT" at bounding box center [486, 317] width 46 height 19
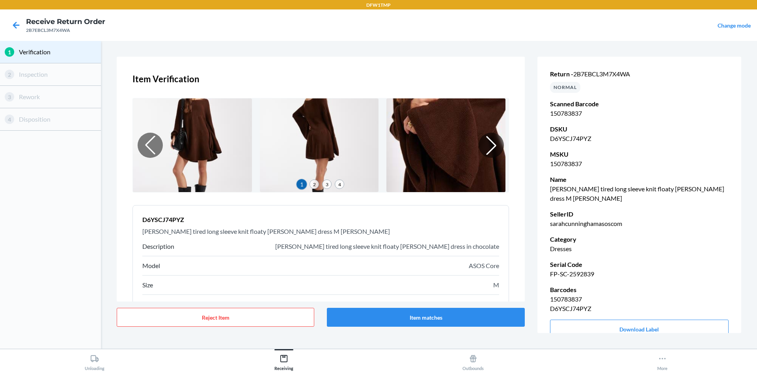
click at [454, 329] on div "Reject Item Item matches" at bounding box center [321, 318] width 408 height 32
click at [457, 322] on button "Item matches" at bounding box center [425, 317] width 197 height 19
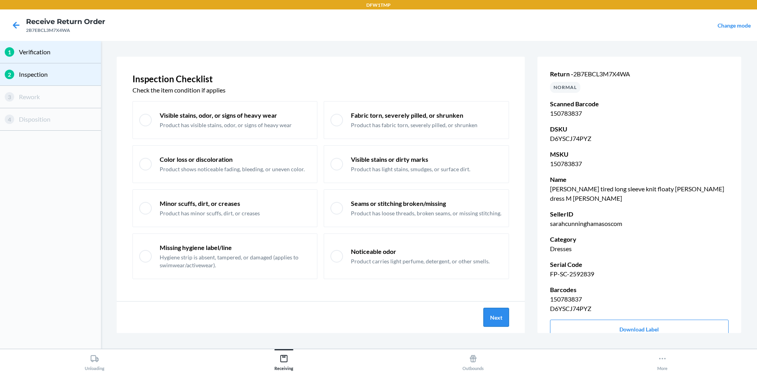
click at [499, 321] on button "Next" at bounding box center [496, 317] width 26 height 19
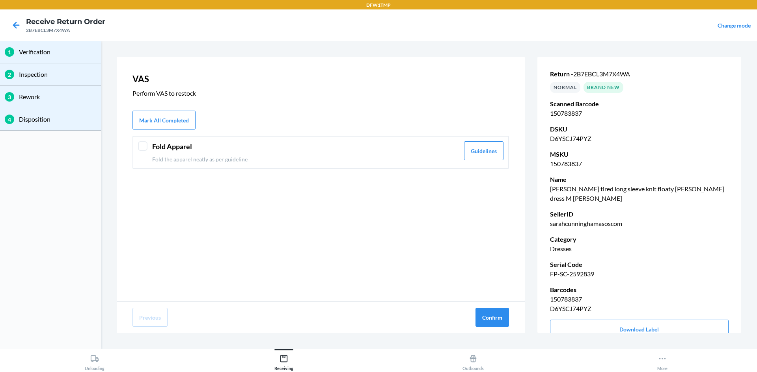
click at [145, 143] on div at bounding box center [142, 145] width 9 height 9
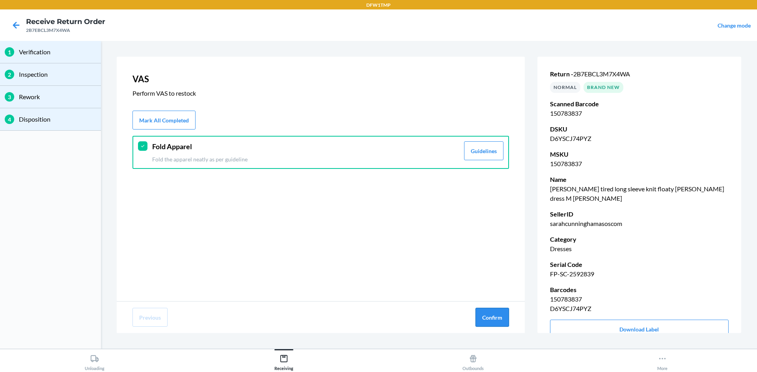
click at [503, 322] on button "Confirm" at bounding box center [491, 317] width 33 height 19
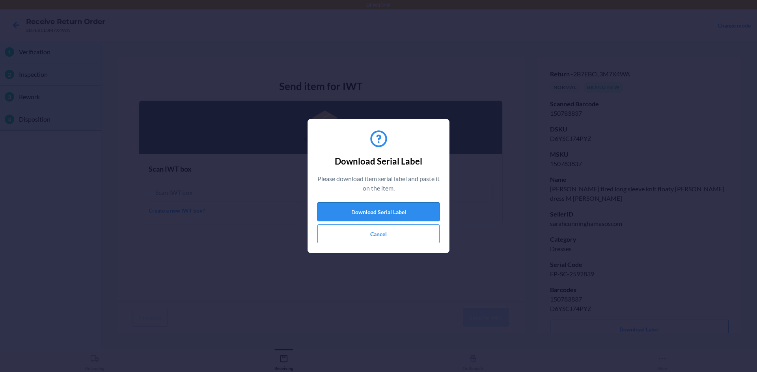
click at [411, 210] on button "Download Serial Label" at bounding box center [378, 212] width 122 height 19
click at [372, 235] on button "Cancel" at bounding box center [378, 234] width 122 height 19
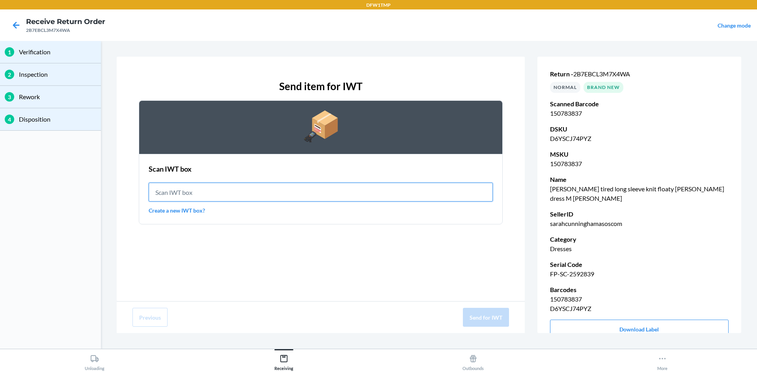
click at [227, 190] on input "text" at bounding box center [321, 192] width 344 height 19
type input "IWT0000019DO"
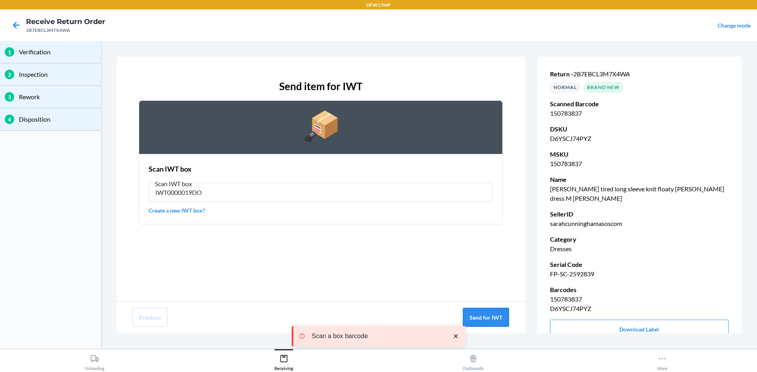
click at [502, 317] on button "Send for IWT" at bounding box center [486, 317] width 46 height 19
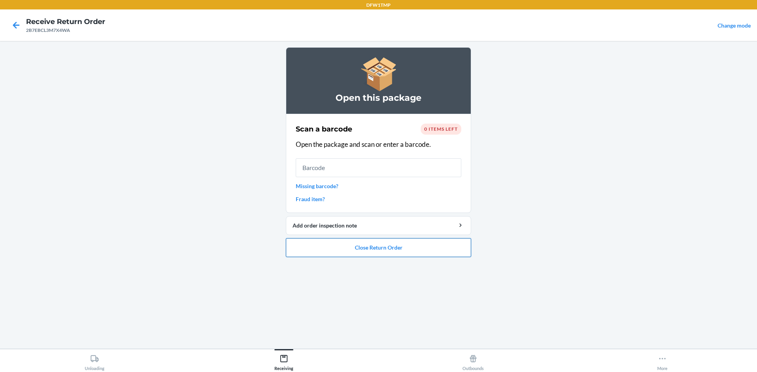
click at [444, 249] on button "Close Return Order" at bounding box center [378, 247] width 185 height 19
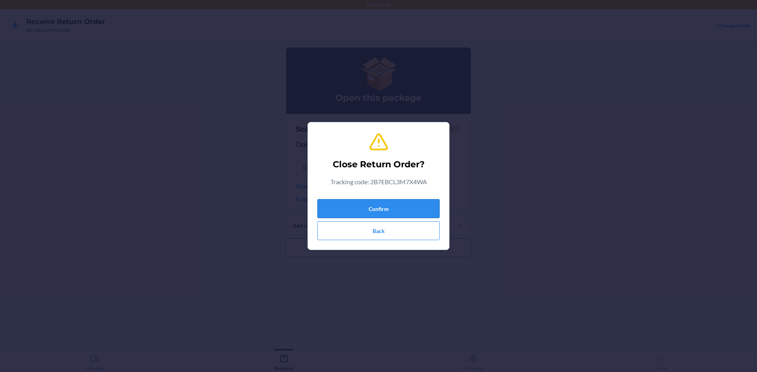
click at [402, 205] on button "Confirm" at bounding box center [378, 208] width 122 height 19
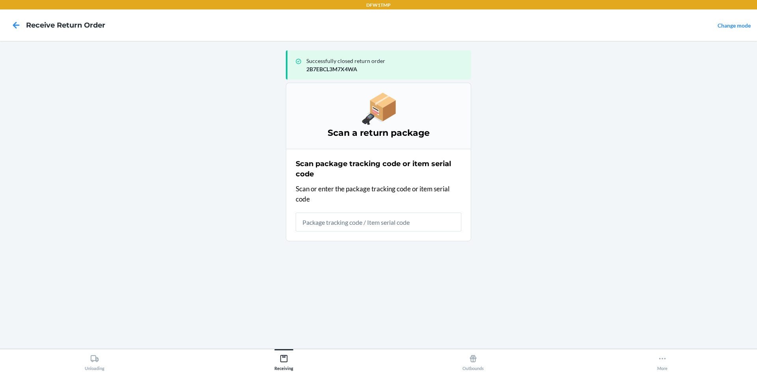
click at [315, 227] on input "text" at bounding box center [379, 222] width 166 height 19
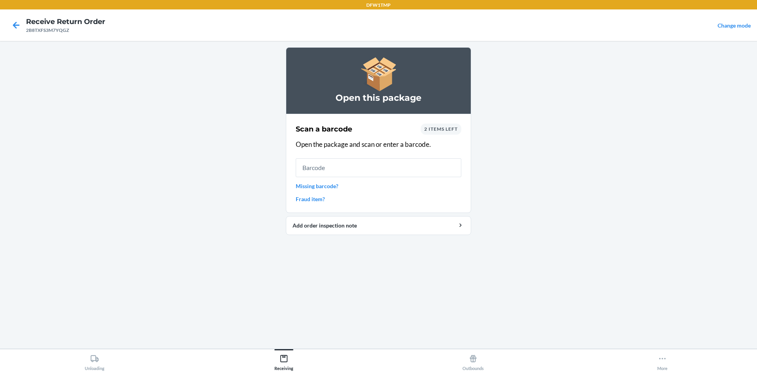
click at [444, 130] on span "2 items left" at bounding box center [440, 129] width 33 height 6
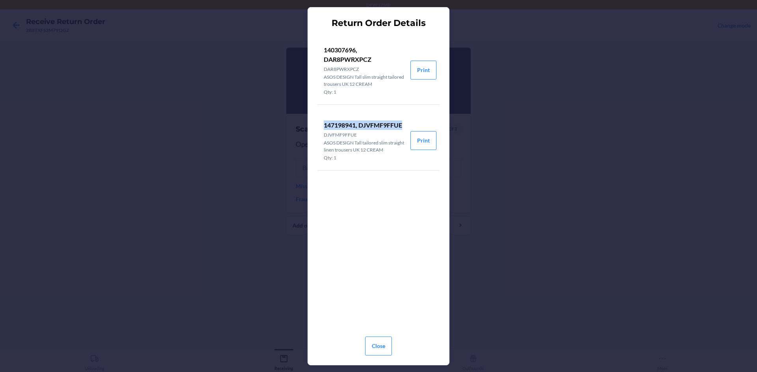
drag, startPoint x: 325, startPoint y: 125, endPoint x: 402, endPoint y: 127, distance: 77.7
click at [402, 127] on p "147198941, DJVFMF9FFUE" at bounding box center [364, 125] width 80 height 9
click at [379, 125] on p "147198941, DJVFMF9FFUE" at bounding box center [364, 125] width 80 height 9
drag, startPoint x: 327, startPoint y: 127, endPoint x: 332, endPoint y: 124, distance: 5.6
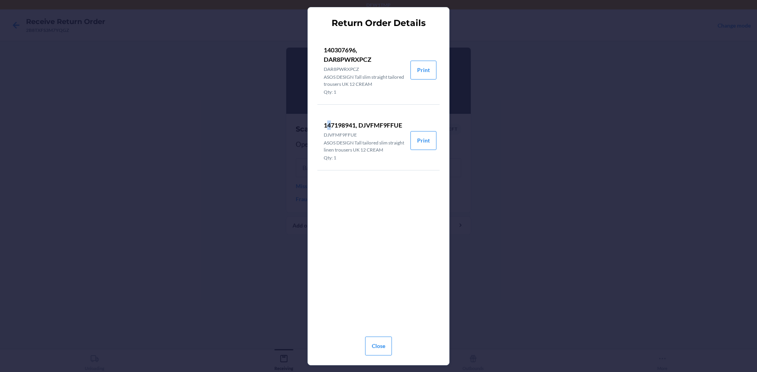
click at [332, 124] on p "147198941, DJVFMF9FFUE" at bounding box center [364, 125] width 80 height 9
click at [321, 125] on li "147198941, DJVFMF9FFUE DJVFMF9FFUE ASOS DESIGN Tall tailored slim straight line…" at bounding box center [363, 140] width 93 height 59
copy p "147198941"
click at [387, 343] on button "Close" at bounding box center [378, 346] width 27 height 19
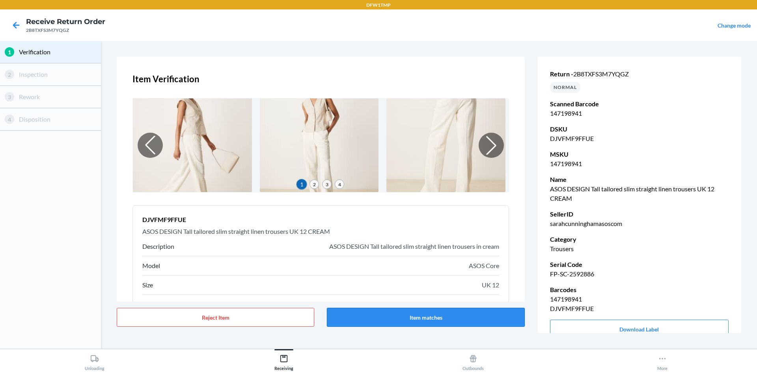
click at [412, 318] on button "Item matches" at bounding box center [425, 317] width 197 height 19
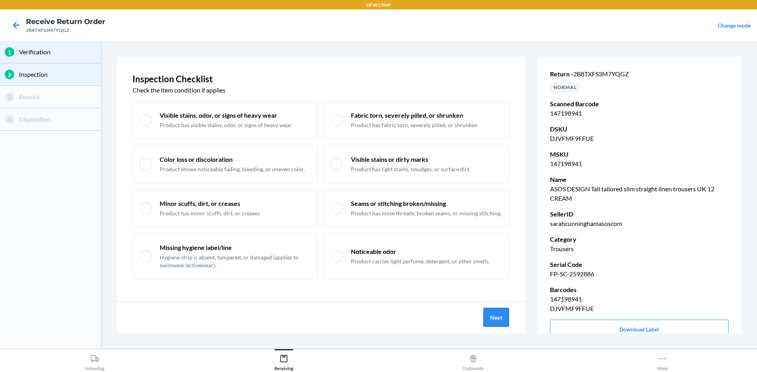
click at [489, 324] on button "Next" at bounding box center [496, 317] width 26 height 19
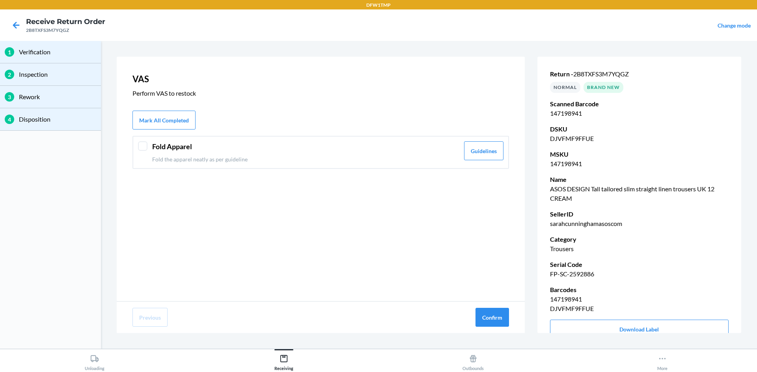
click at [382, 147] on header "Fold Apparel" at bounding box center [305, 146] width 307 height 11
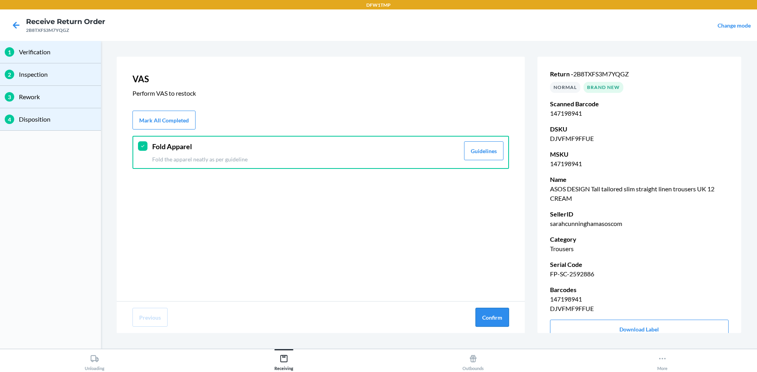
click at [491, 315] on button "Confirm" at bounding box center [491, 317] width 33 height 19
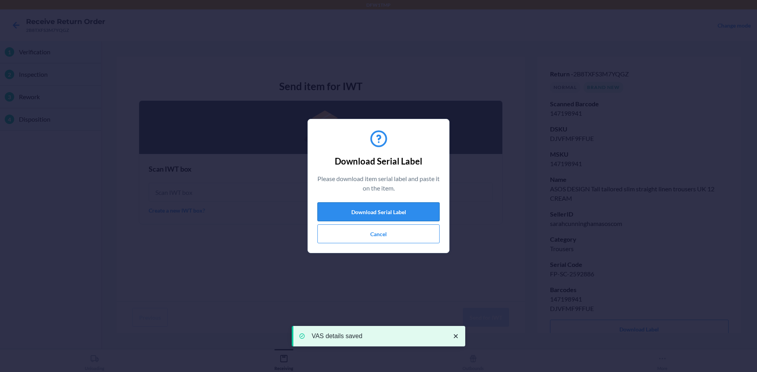
click at [395, 212] on button "Download Serial Label" at bounding box center [378, 212] width 122 height 19
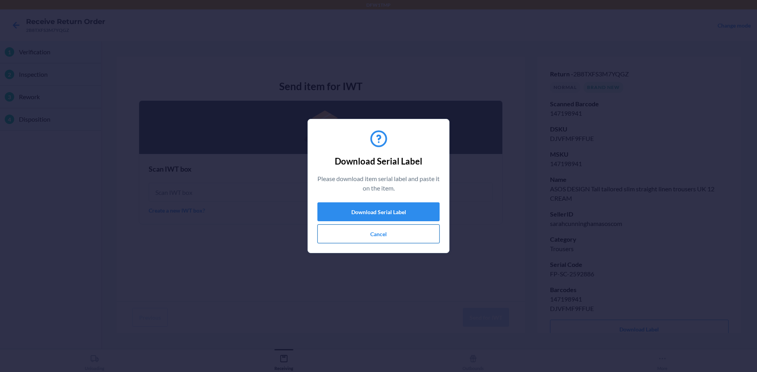
click at [385, 232] on button "Cancel" at bounding box center [378, 234] width 122 height 19
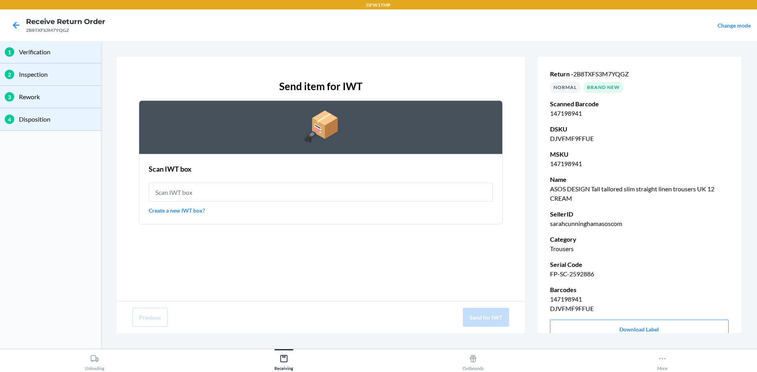
type input "IWT0000019DO"
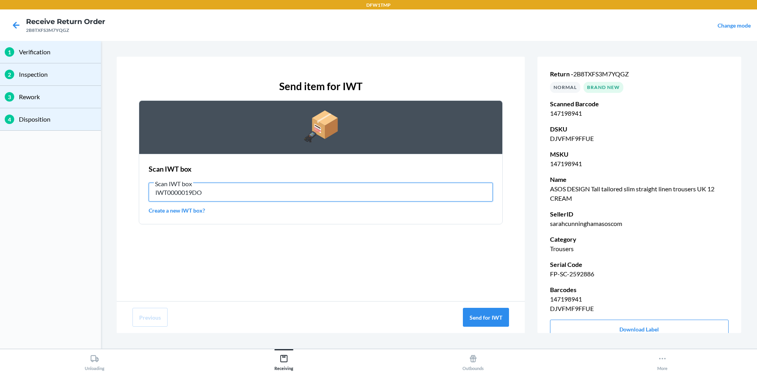
click at [293, 193] on input "IWT0000019DO" at bounding box center [321, 192] width 344 height 19
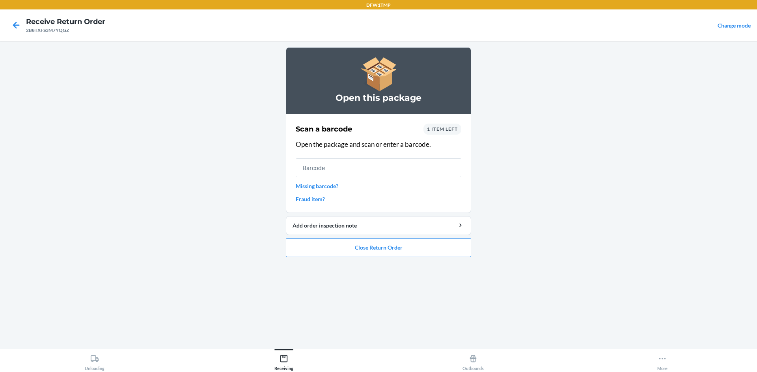
click at [431, 131] on span "1 item left" at bounding box center [442, 129] width 31 height 6
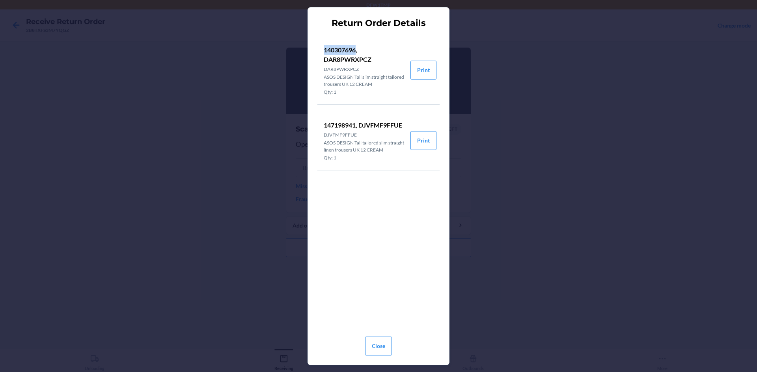
drag, startPoint x: 324, startPoint y: 49, endPoint x: 356, endPoint y: 53, distance: 32.1
click at [356, 53] on p "140307696, DAR8PWRXPCZ" at bounding box center [364, 54] width 80 height 19
copy p "140307696"
click at [370, 343] on button "Close" at bounding box center [378, 346] width 27 height 19
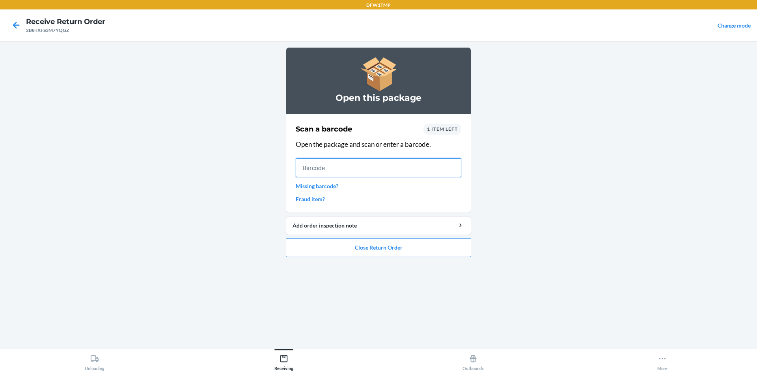
click at [381, 173] on input "text" at bounding box center [379, 167] width 166 height 19
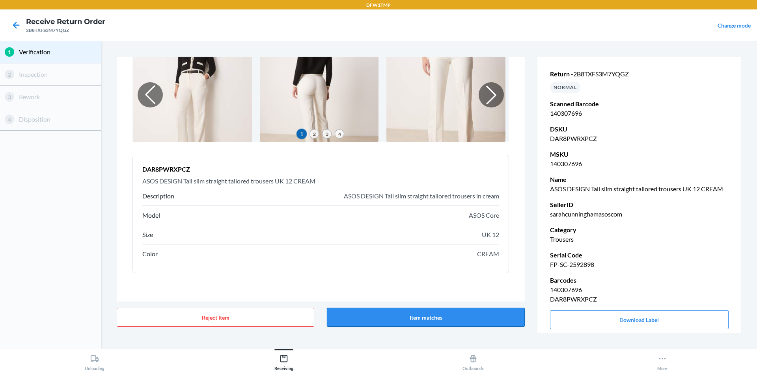
click at [418, 317] on button "Item matches" at bounding box center [425, 317] width 197 height 19
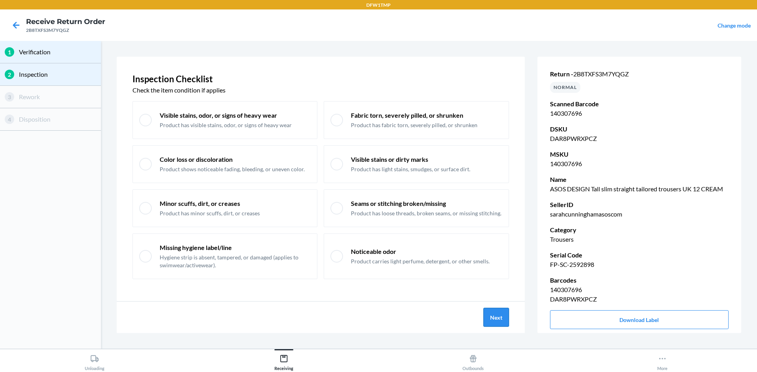
click at [504, 313] on button "Next" at bounding box center [496, 317] width 26 height 19
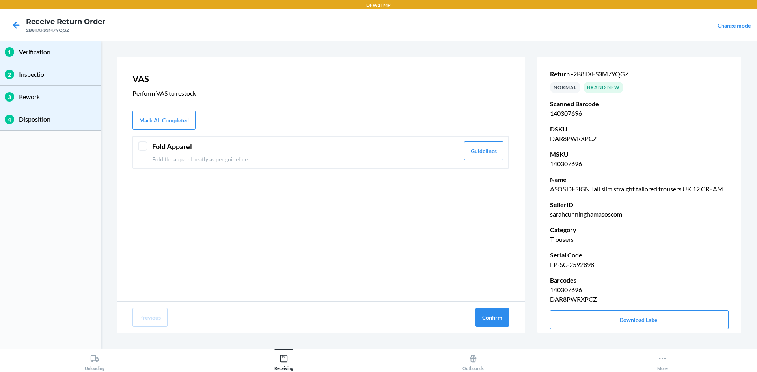
click at [270, 153] on div "Fold Apparel Fold the apparel neatly as per guideline" at bounding box center [305, 152] width 307 height 22
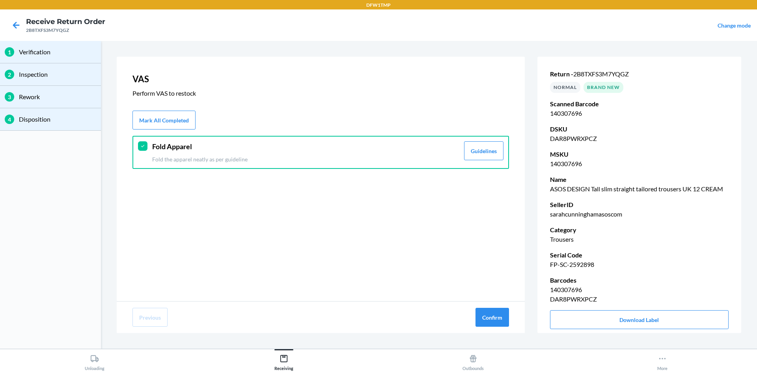
click at [487, 335] on section "VAS Perform VAS to restock Mark All Completed Fold Apparel Fold the apparel nea…" at bounding box center [428, 195] width 649 height 302
click at [487, 320] on button "Confirm" at bounding box center [491, 317] width 33 height 19
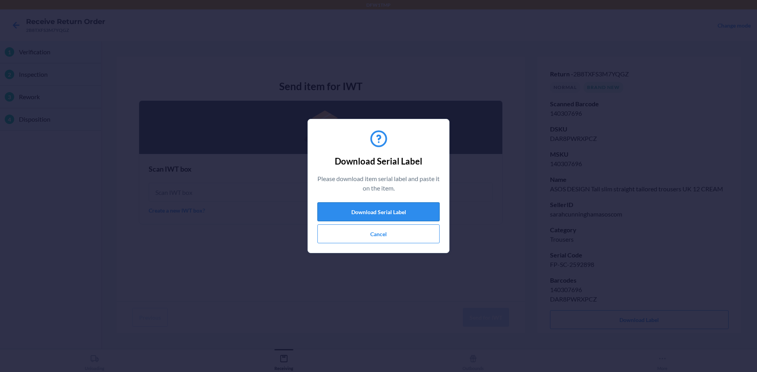
click at [373, 216] on button "Download Serial Label" at bounding box center [378, 212] width 122 height 19
drag, startPoint x: 364, startPoint y: 235, endPoint x: 367, endPoint y: 240, distance: 5.7
click at [366, 238] on button "Cancel" at bounding box center [378, 234] width 122 height 19
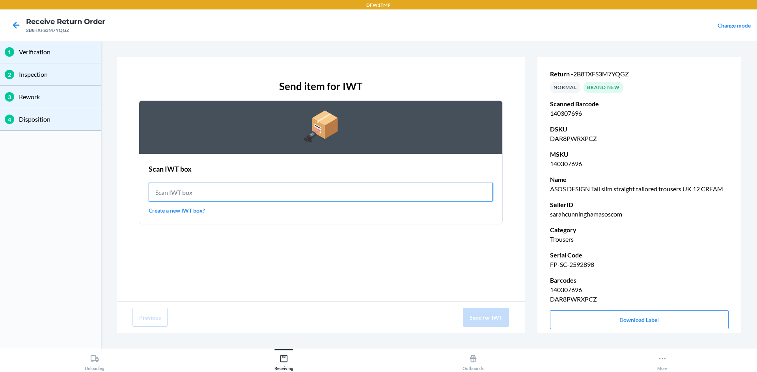
click at [287, 192] on input "text" at bounding box center [321, 192] width 344 height 19
type input "IWT0000019DO"
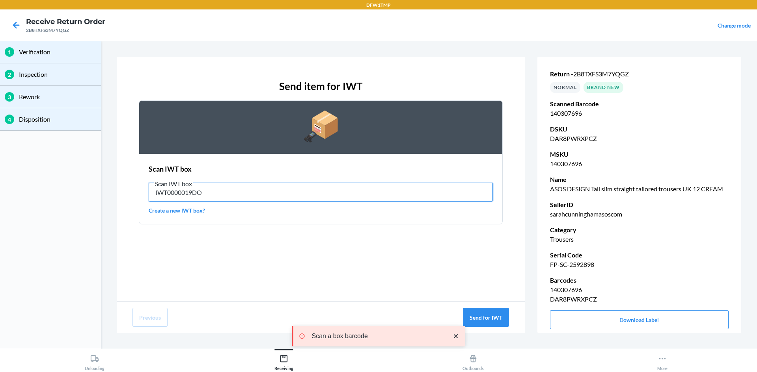
click at [287, 192] on input "IWT0000019DO" at bounding box center [321, 192] width 344 height 19
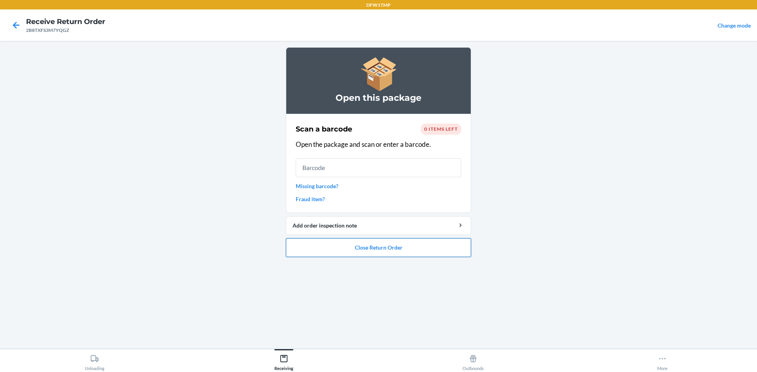
click at [381, 249] on button "Close Return Order" at bounding box center [378, 247] width 185 height 19
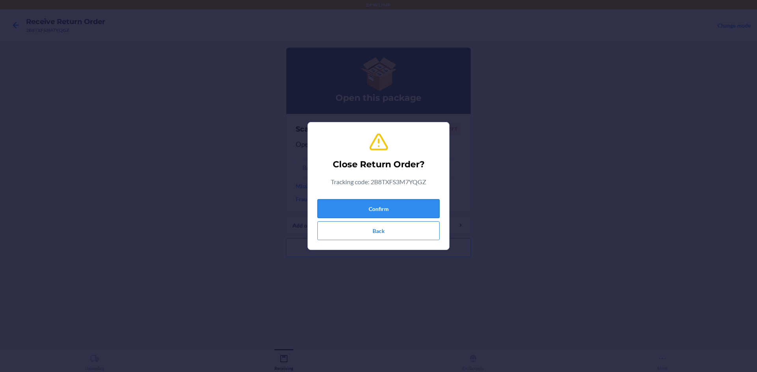
click at [384, 210] on button "Confirm" at bounding box center [378, 208] width 122 height 19
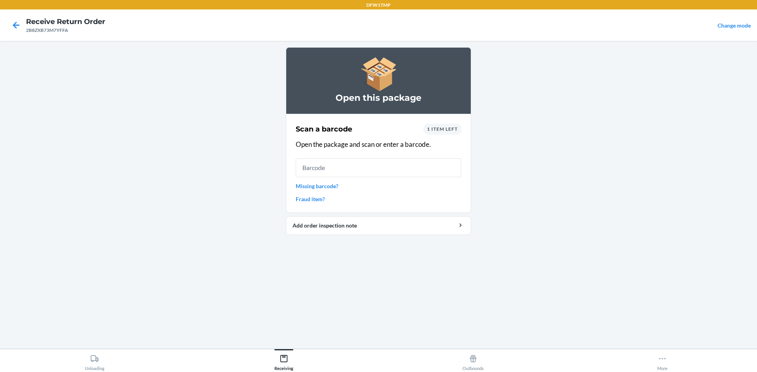
click at [443, 132] on div "1 item left" at bounding box center [442, 129] width 38 height 11
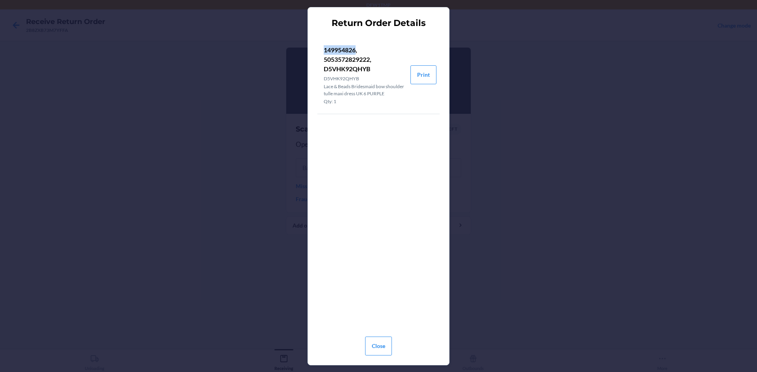
drag, startPoint x: 324, startPoint y: 50, endPoint x: 355, endPoint y: 53, distance: 30.9
click at [355, 53] on p "149954826, 5053572829222, D5VHK92QHYB" at bounding box center [364, 59] width 80 height 28
copy p "149954826"
click at [387, 346] on button "Close" at bounding box center [378, 346] width 27 height 19
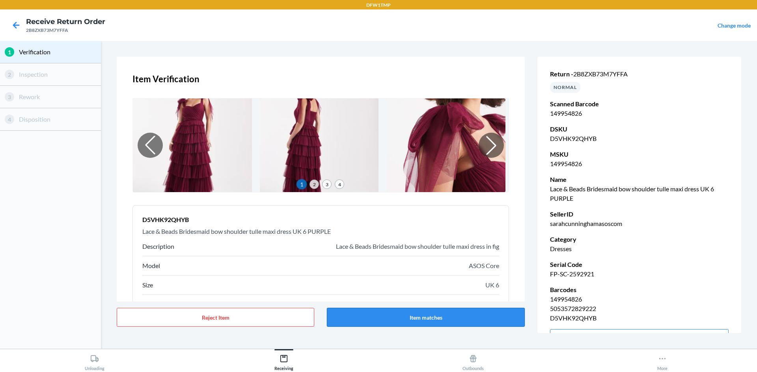
click at [438, 316] on button "Item matches" at bounding box center [425, 317] width 197 height 19
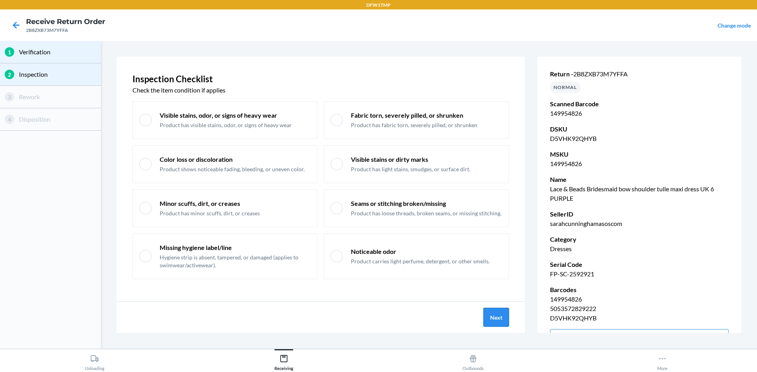
click at [495, 309] on button "Next" at bounding box center [496, 317] width 26 height 19
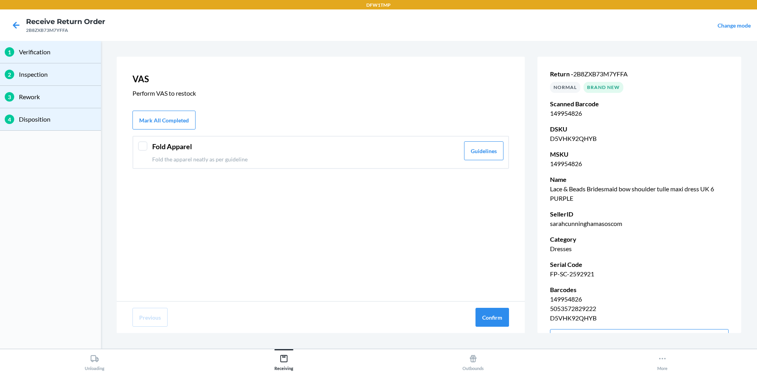
click at [141, 150] on div at bounding box center [142, 145] width 9 height 9
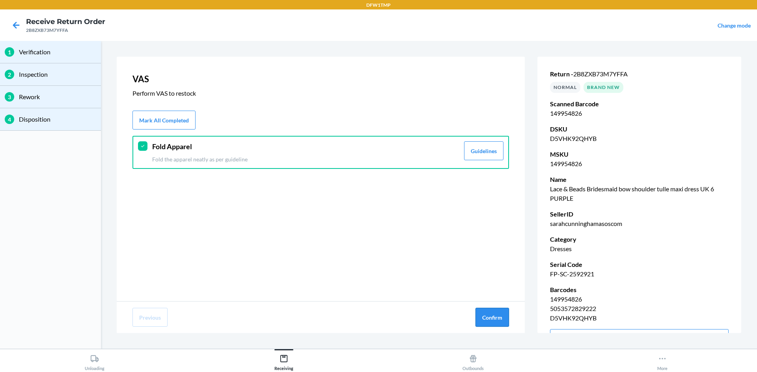
click at [480, 313] on button "Confirm" at bounding box center [491, 317] width 33 height 19
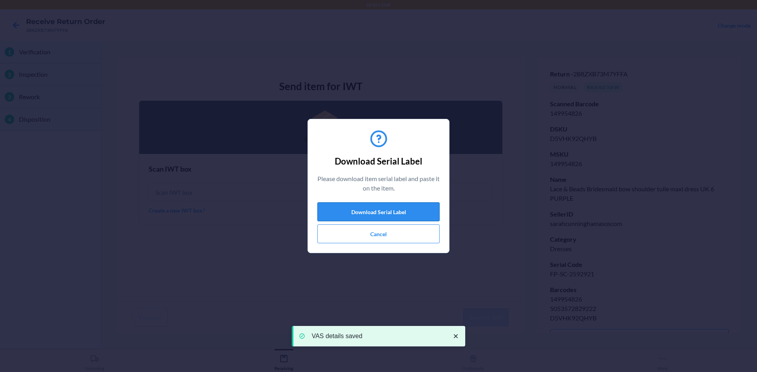
click at [396, 216] on button "Download Serial Label" at bounding box center [378, 212] width 122 height 19
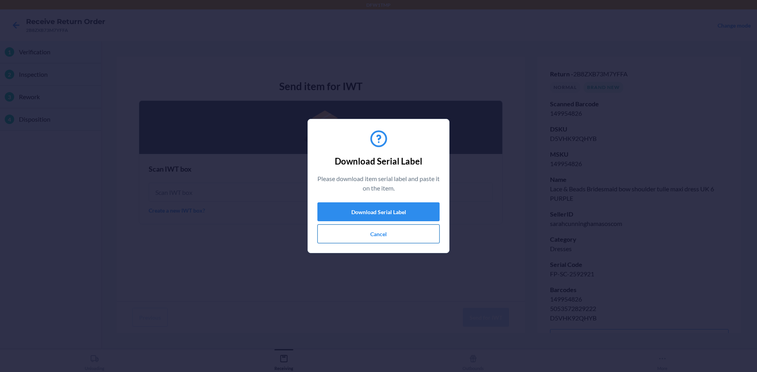
click at [371, 235] on button "Cancel" at bounding box center [378, 234] width 122 height 19
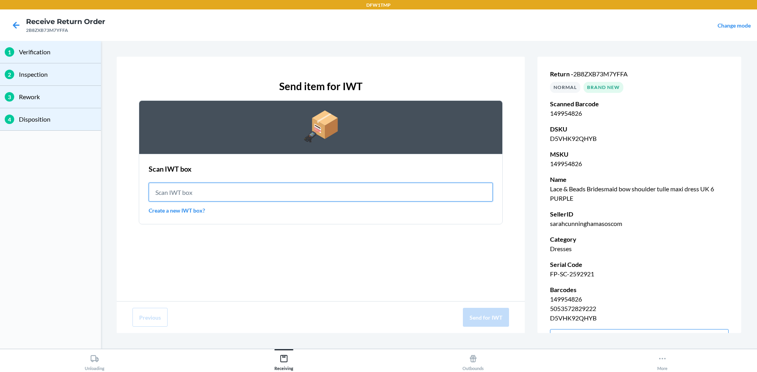
click at [276, 192] on input "text" at bounding box center [321, 192] width 344 height 19
type input "IWT0000019DO"
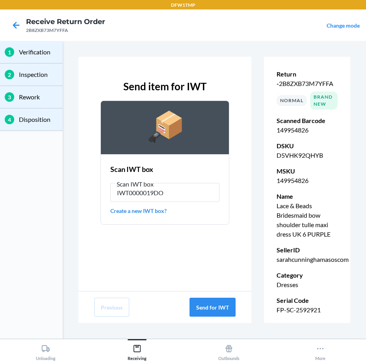
click at [210, 84] on div "Send item for IWT Scan IWT box Scan IWT box IWT0000019DO Create a new IWT box?" at bounding box center [164, 152] width 141 height 158
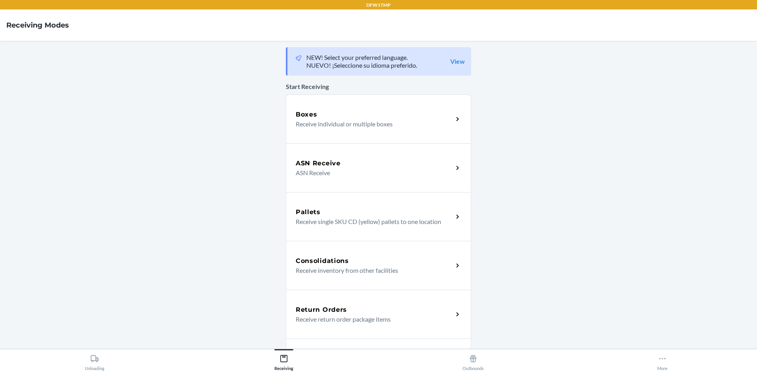
scroll to position [39, 0]
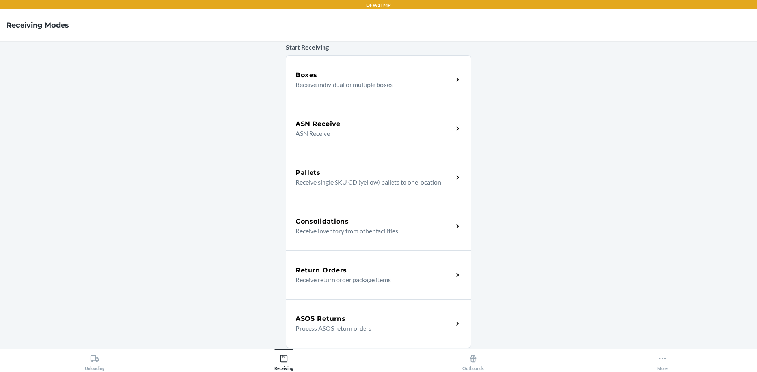
click at [366, 336] on div "ASOS Returns Process ASOS return orders" at bounding box center [378, 324] width 185 height 49
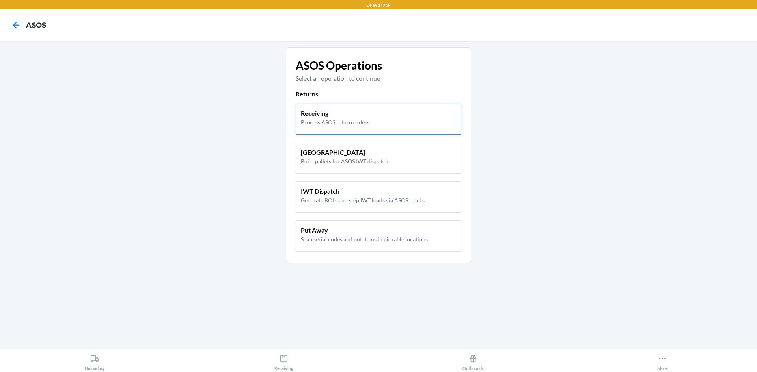
click at [366, 106] on div "Receiving Process ASOS return orders" at bounding box center [379, 119] width 166 height 31
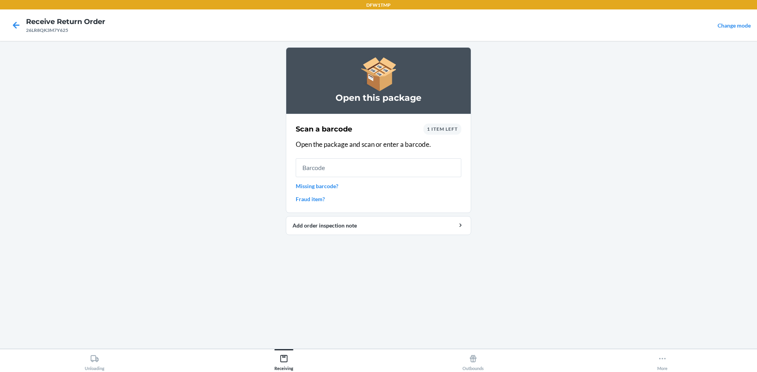
click at [366, 130] on span "1 item left" at bounding box center [442, 129] width 31 height 6
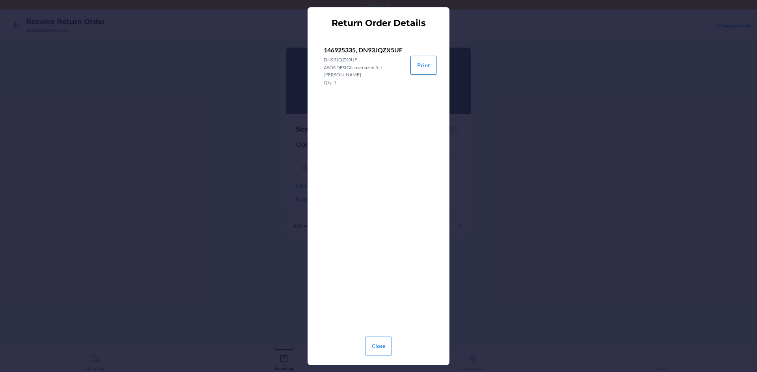
click at [366, 65] on button "Print" at bounding box center [423, 65] width 26 height 19
click at [366, 354] on button "Close" at bounding box center [378, 346] width 27 height 19
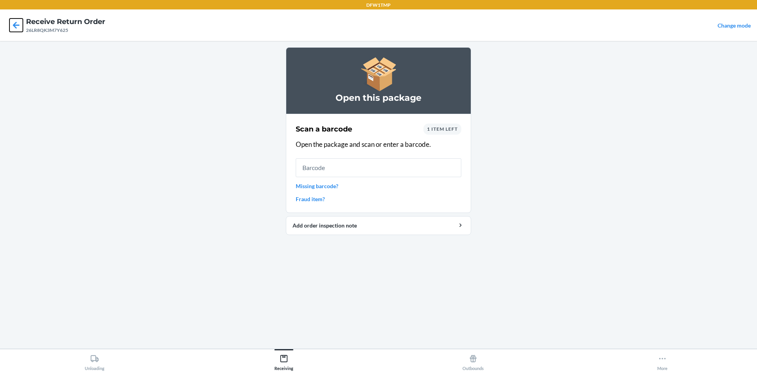
click at [13, 28] on icon at bounding box center [15, 25] width 13 height 13
